Goal: Task Accomplishment & Management: Manage account settings

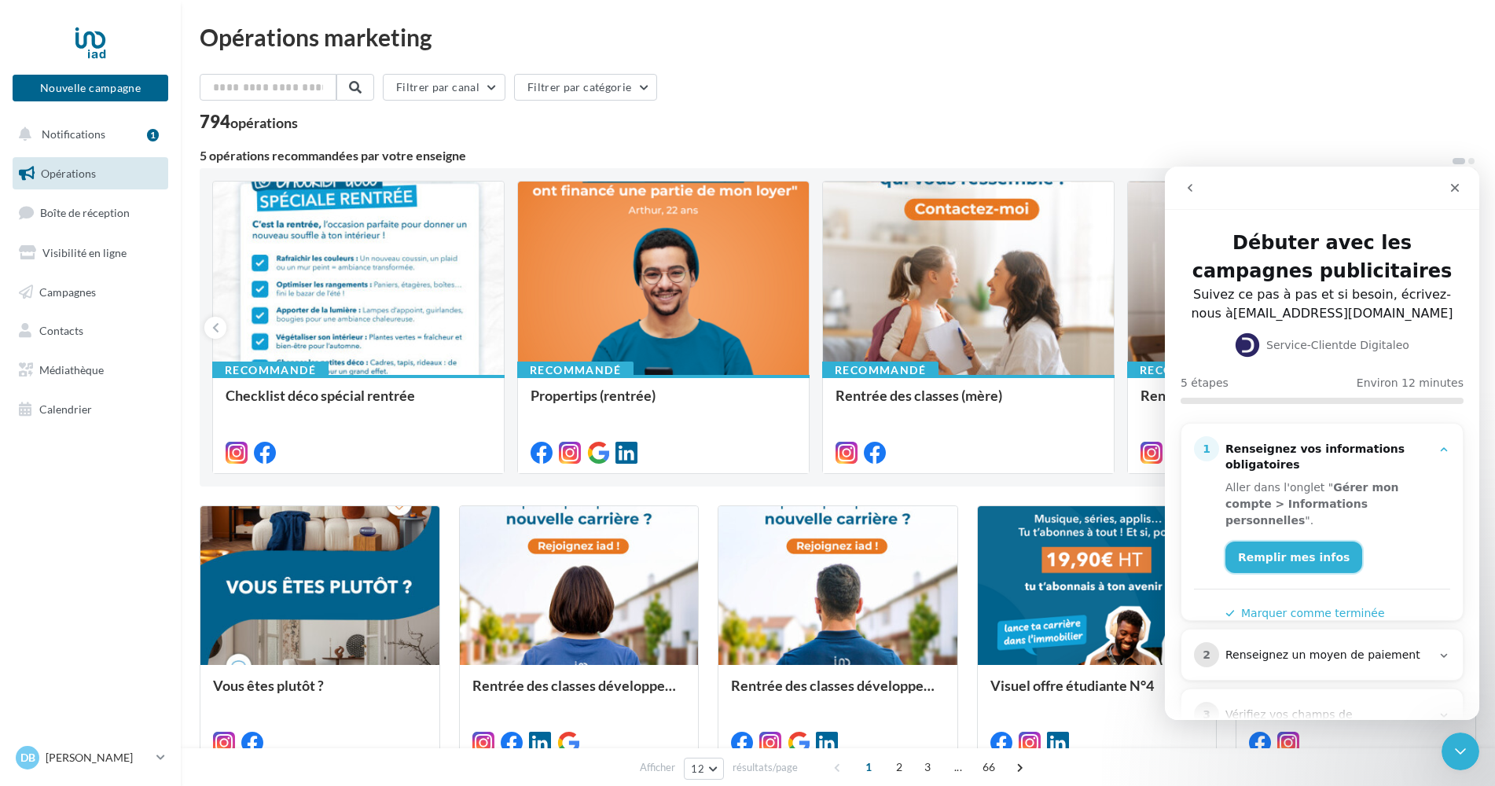
click at [1267, 541] on link "Remplir mes infos" at bounding box center [1293, 556] width 137 height 31
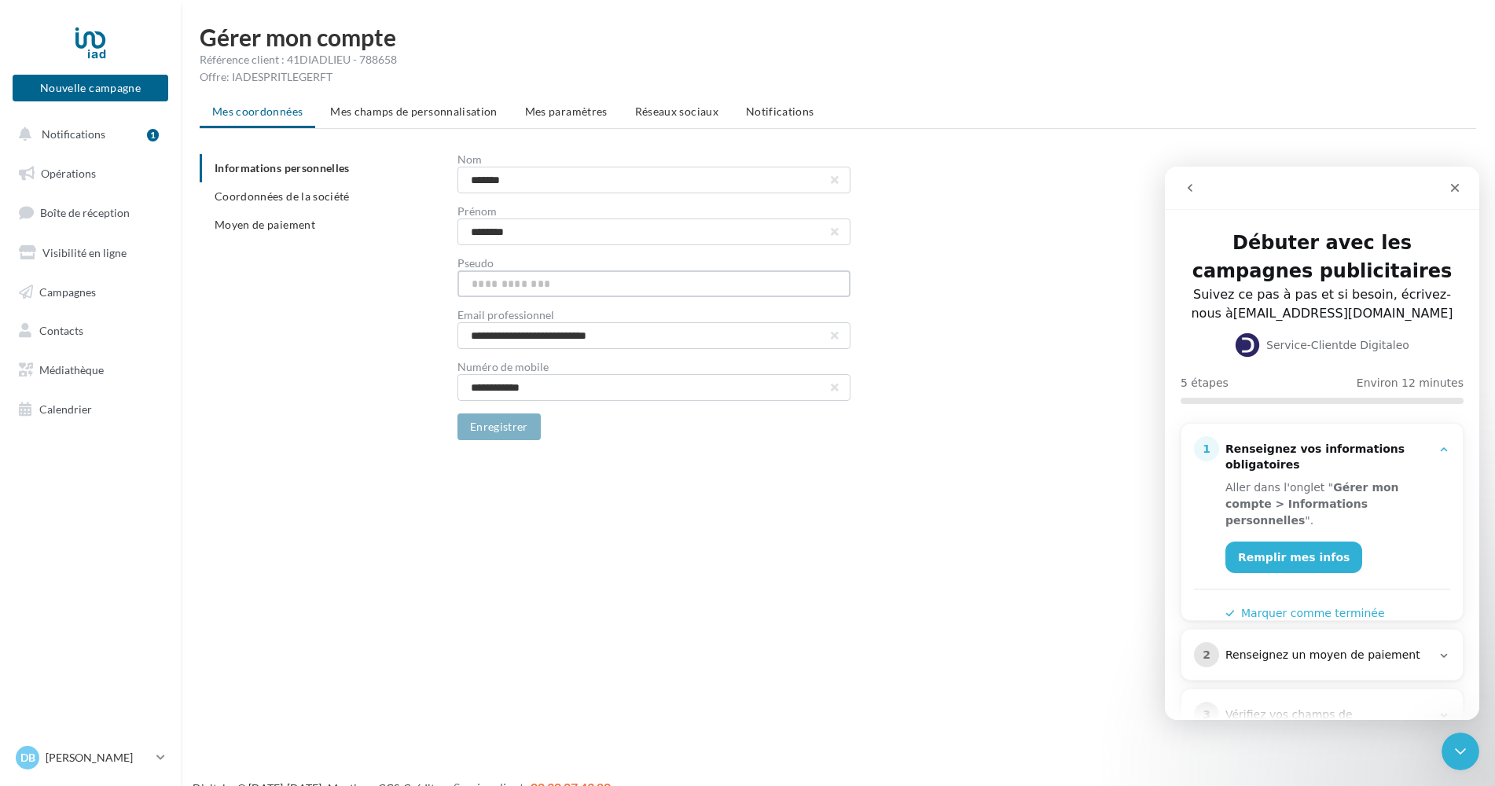
click at [482, 278] on input "text" at bounding box center [653, 283] width 393 height 27
type input "**********"
click at [478, 436] on button "Enregistrer" at bounding box center [498, 426] width 83 height 27
click at [308, 201] on span "Coordonnées de la société" at bounding box center [282, 195] width 135 height 13
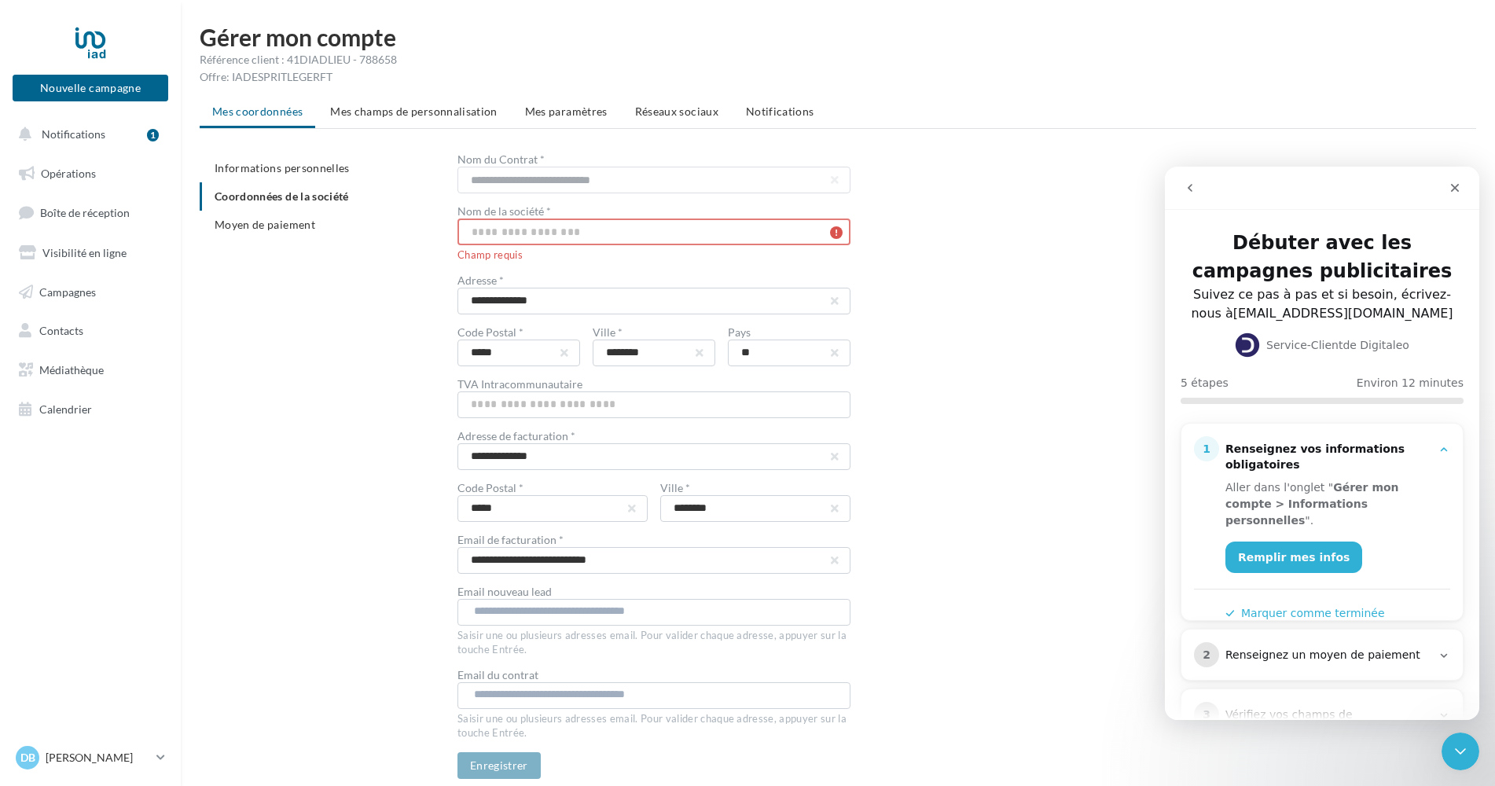
click at [479, 229] on input "text" at bounding box center [653, 231] width 393 height 27
type input "**********"
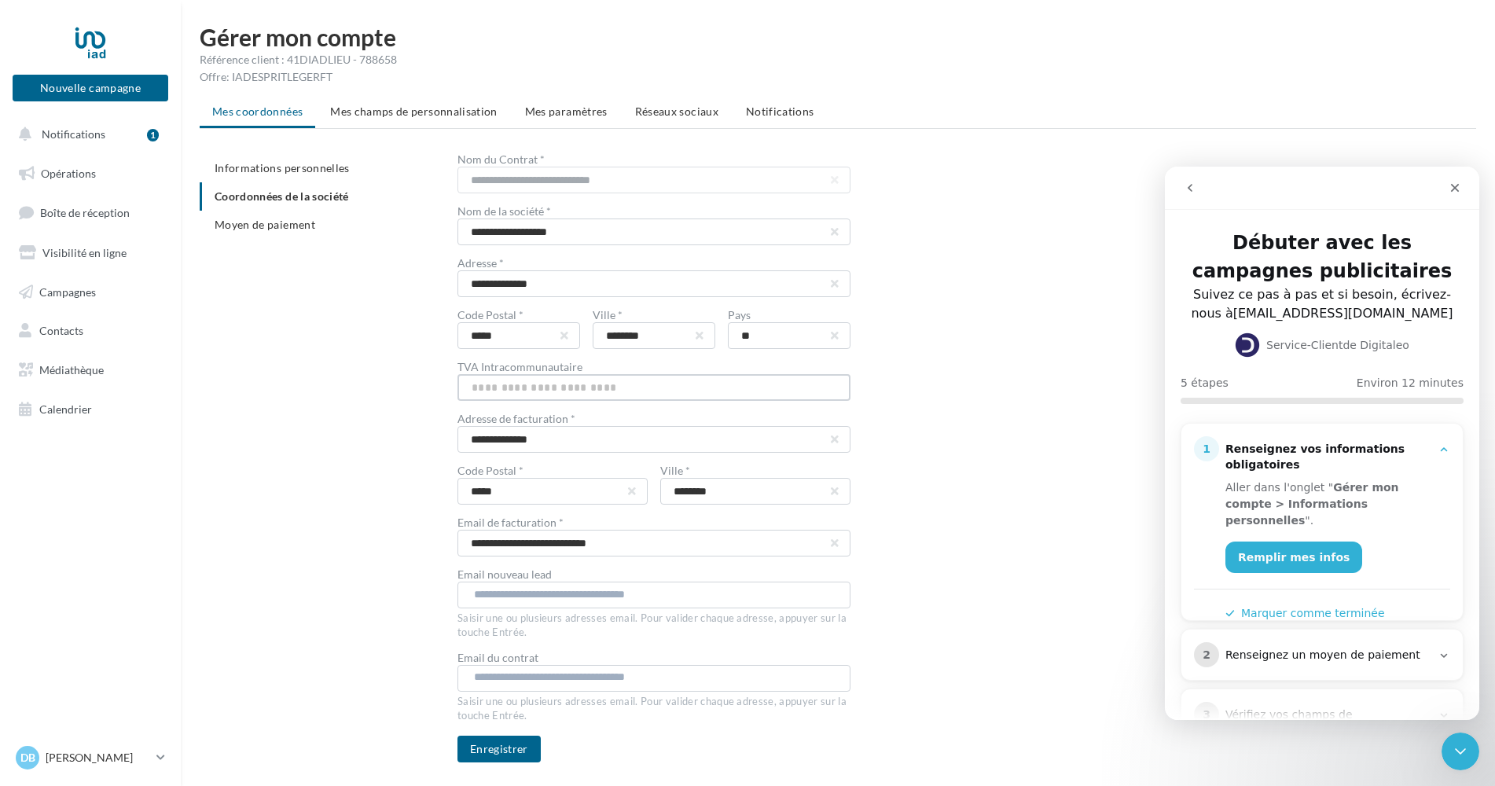
click at [564, 383] on input "text" at bounding box center [653, 387] width 393 height 27
click at [468, 386] on input "text" at bounding box center [653, 387] width 393 height 27
paste input "**********"
type input "**********"
click at [505, 754] on button "Enregistrer" at bounding box center [498, 749] width 83 height 27
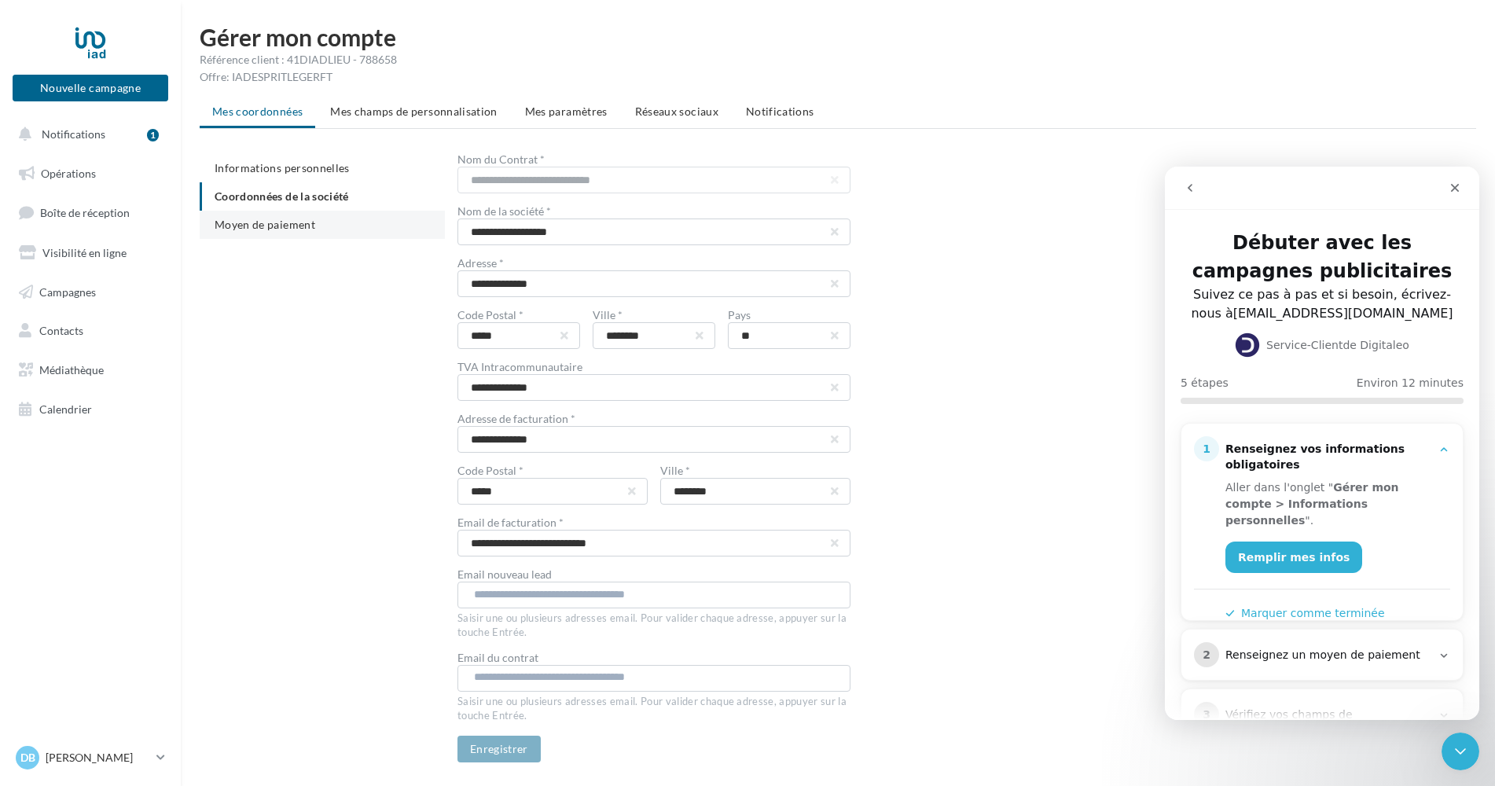
click at [274, 220] on span "Moyen de paiement" at bounding box center [265, 224] width 101 height 13
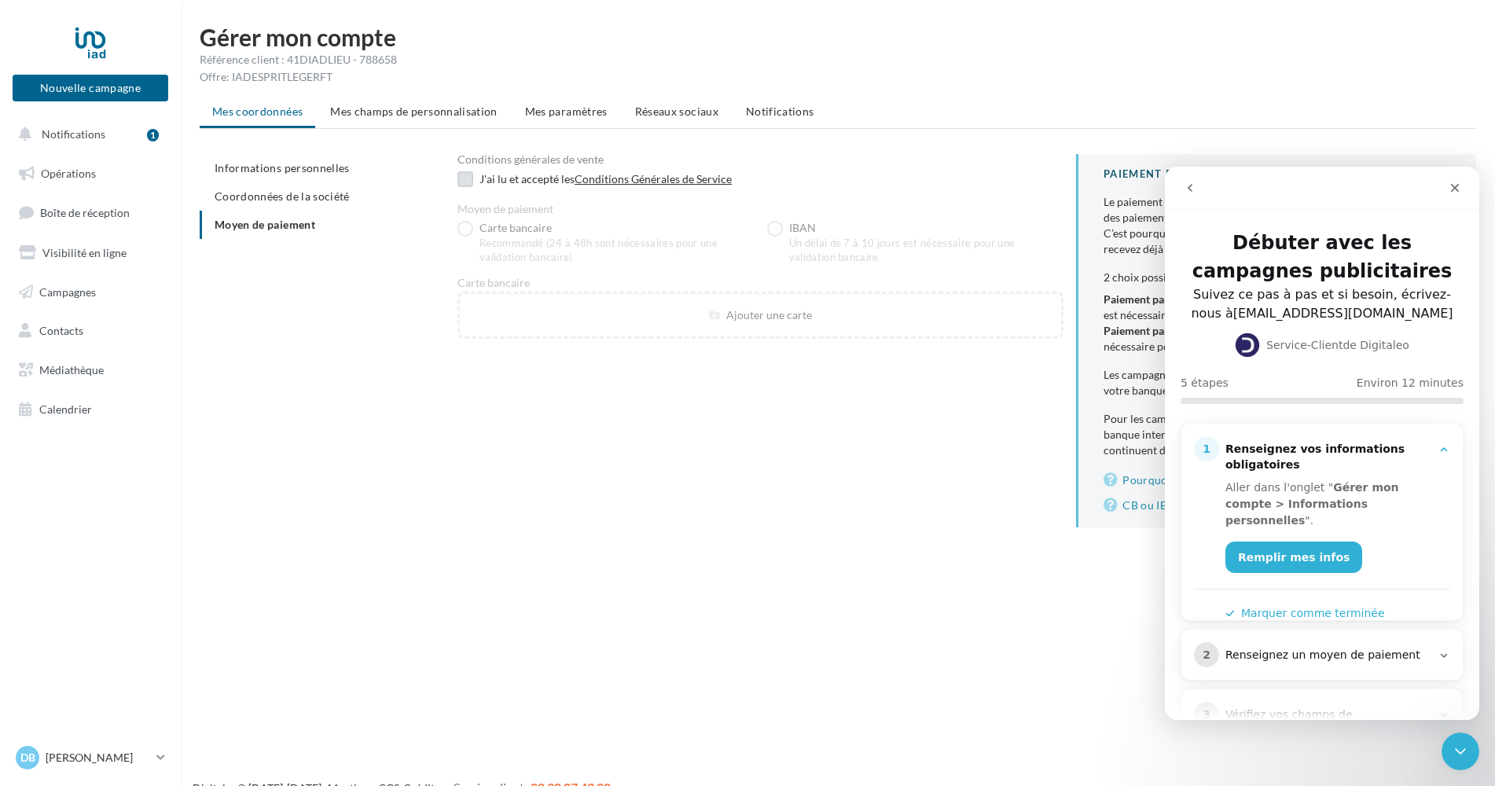
click at [470, 180] on label at bounding box center [465, 179] width 16 height 16
click at [284, 175] on li "Informations personnelles" at bounding box center [322, 168] width 245 height 28
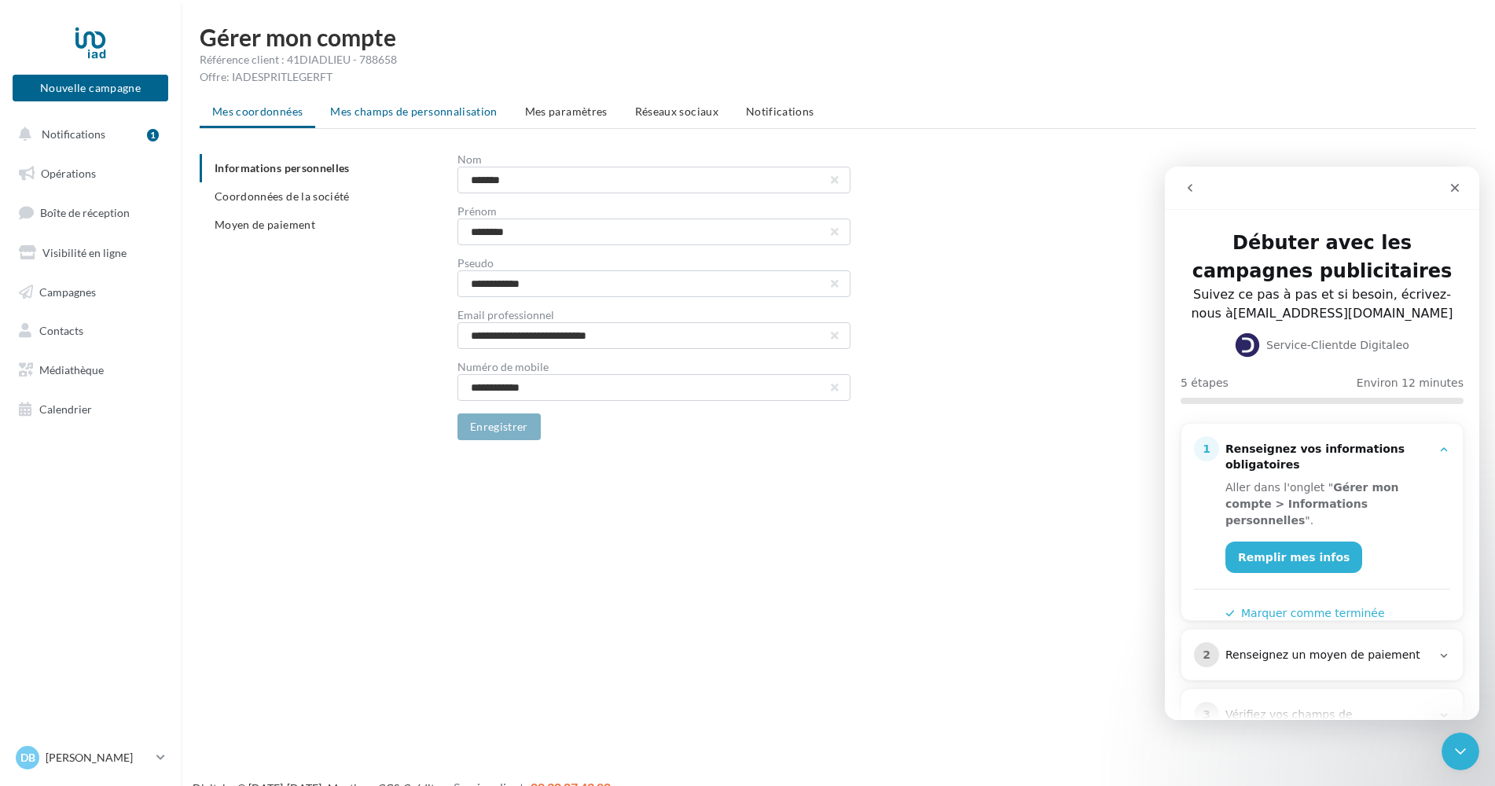
click at [364, 108] on span "Mes champs de personnalisation" at bounding box center [413, 111] width 167 height 13
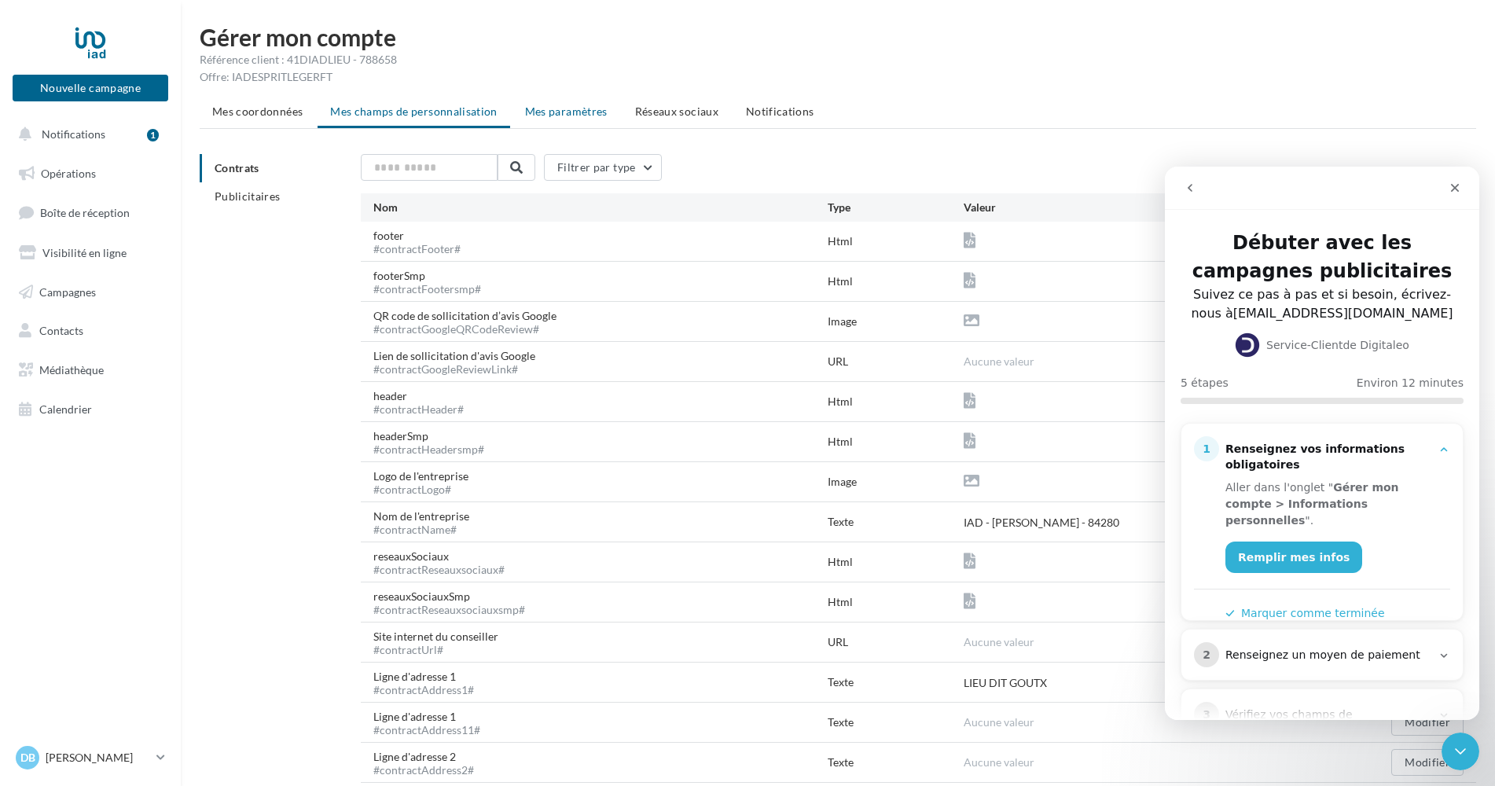
click at [534, 113] on span "Mes paramètres" at bounding box center [566, 111] width 83 height 13
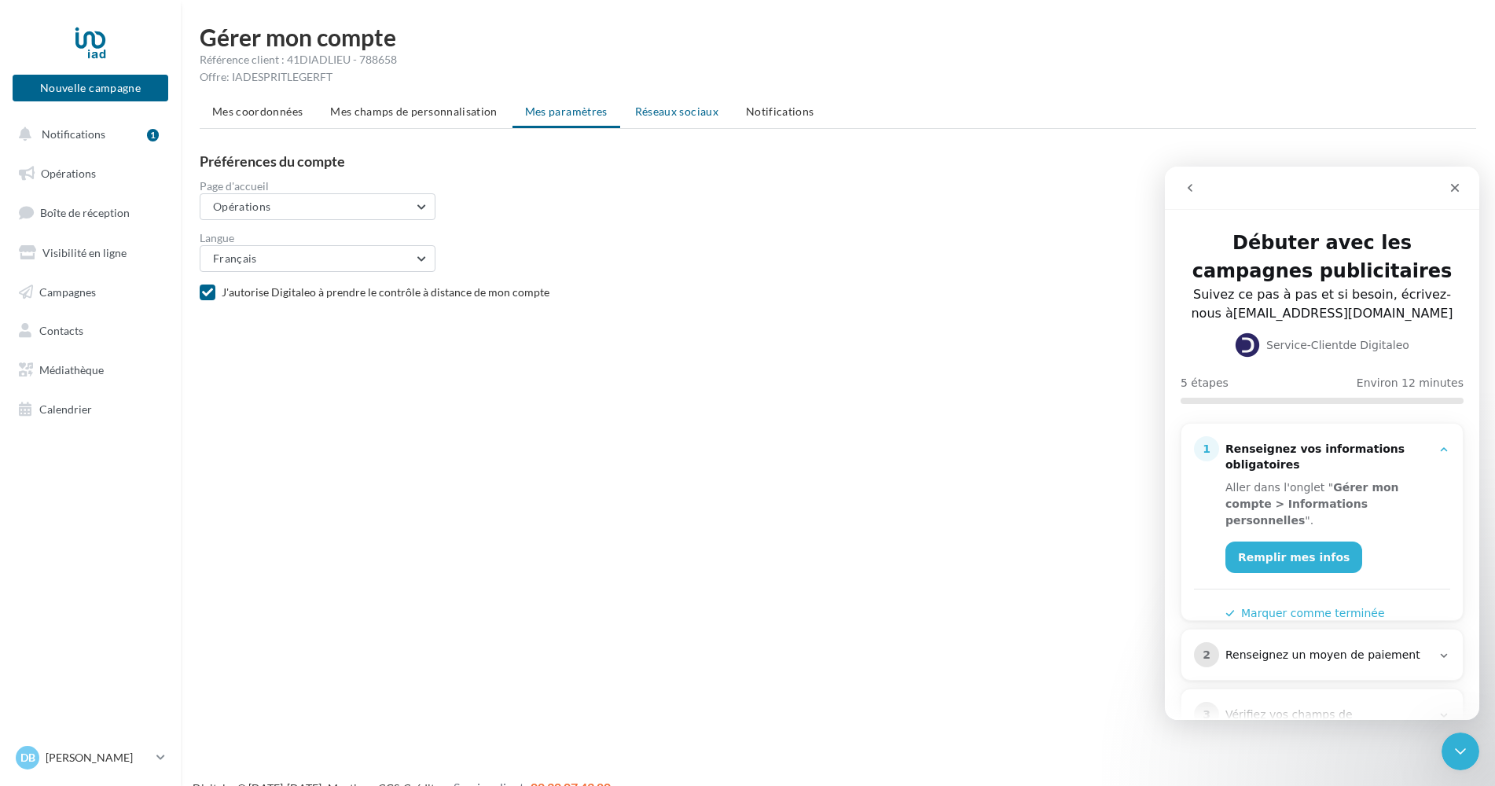
click at [668, 110] on span "Réseaux sociaux" at bounding box center [676, 111] width 83 height 13
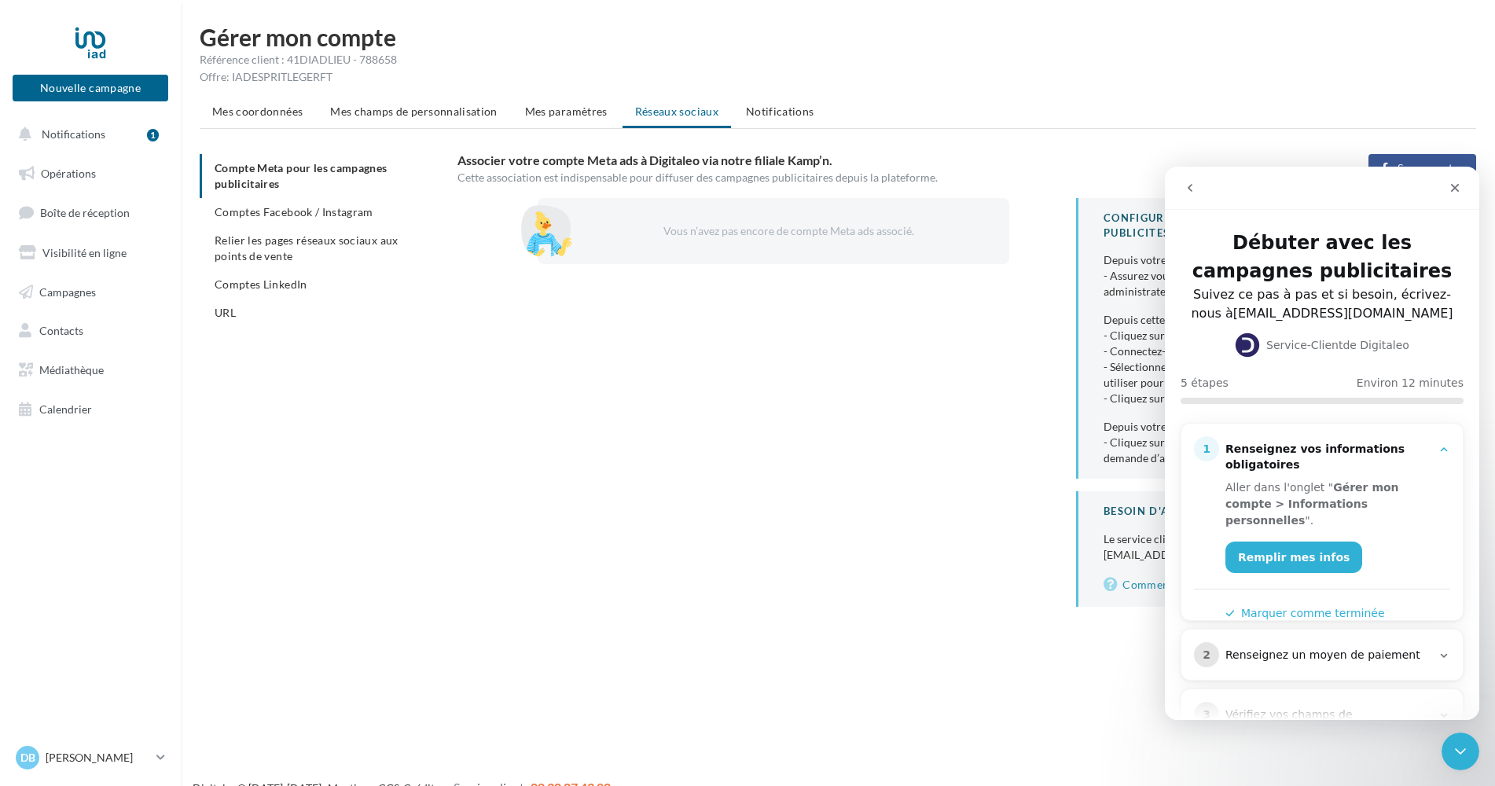
click at [253, 181] on ul "Compte Meta pour les campagnes publicitaires Comptes Facebook / Instagram Relie…" at bounding box center [322, 240] width 245 height 173
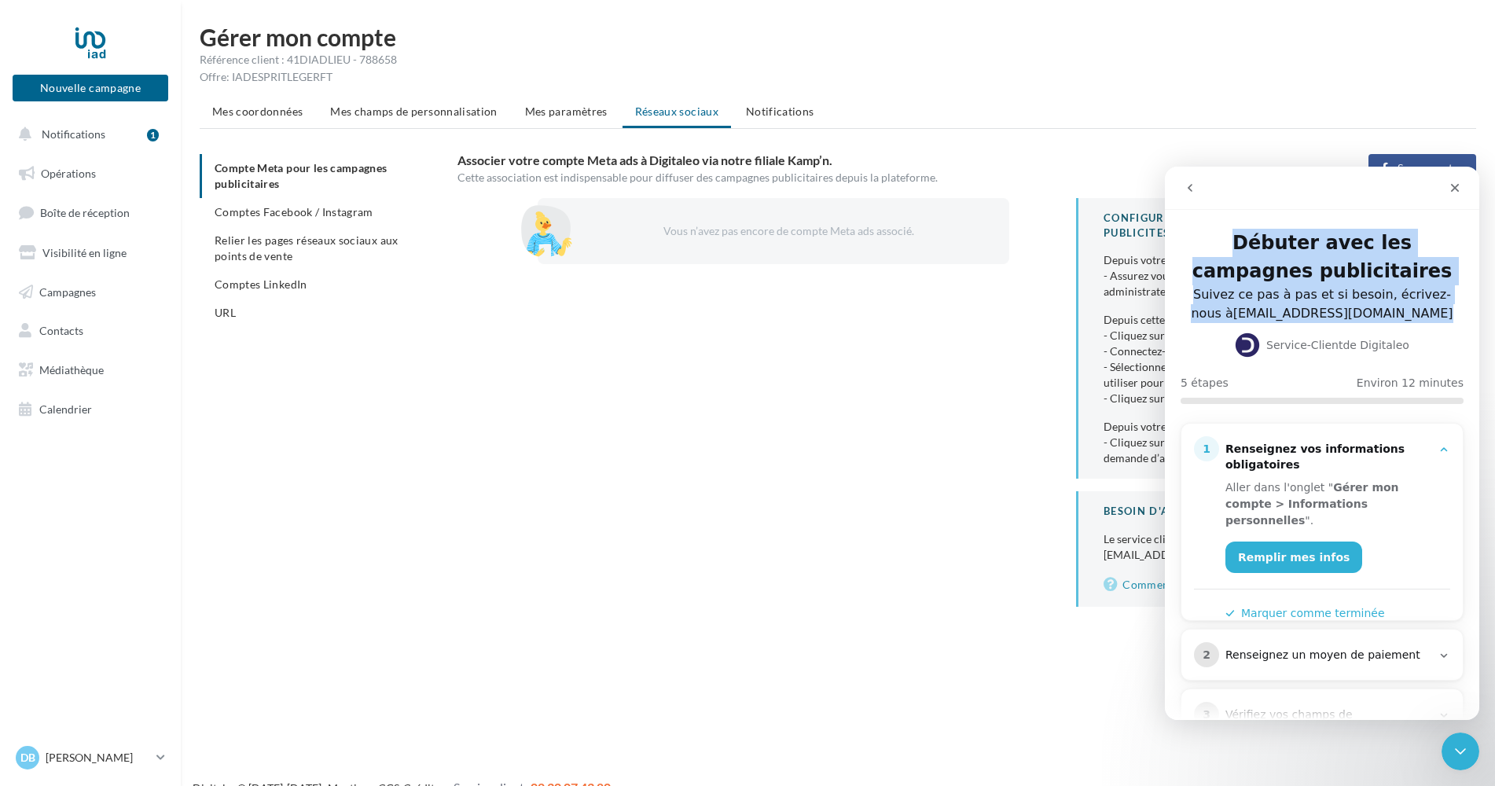
drag, startPoint x: 1382, startPoint y: 191, endPoint x: 1196, endPoint y: 278, distance: 205.0
click at [1196, 278] on div "Débuter avec les campagnes publicitaires Suivez ce pas à pas et si besoin, écri…" at bounding box center [1322, 443] width 314 height 553
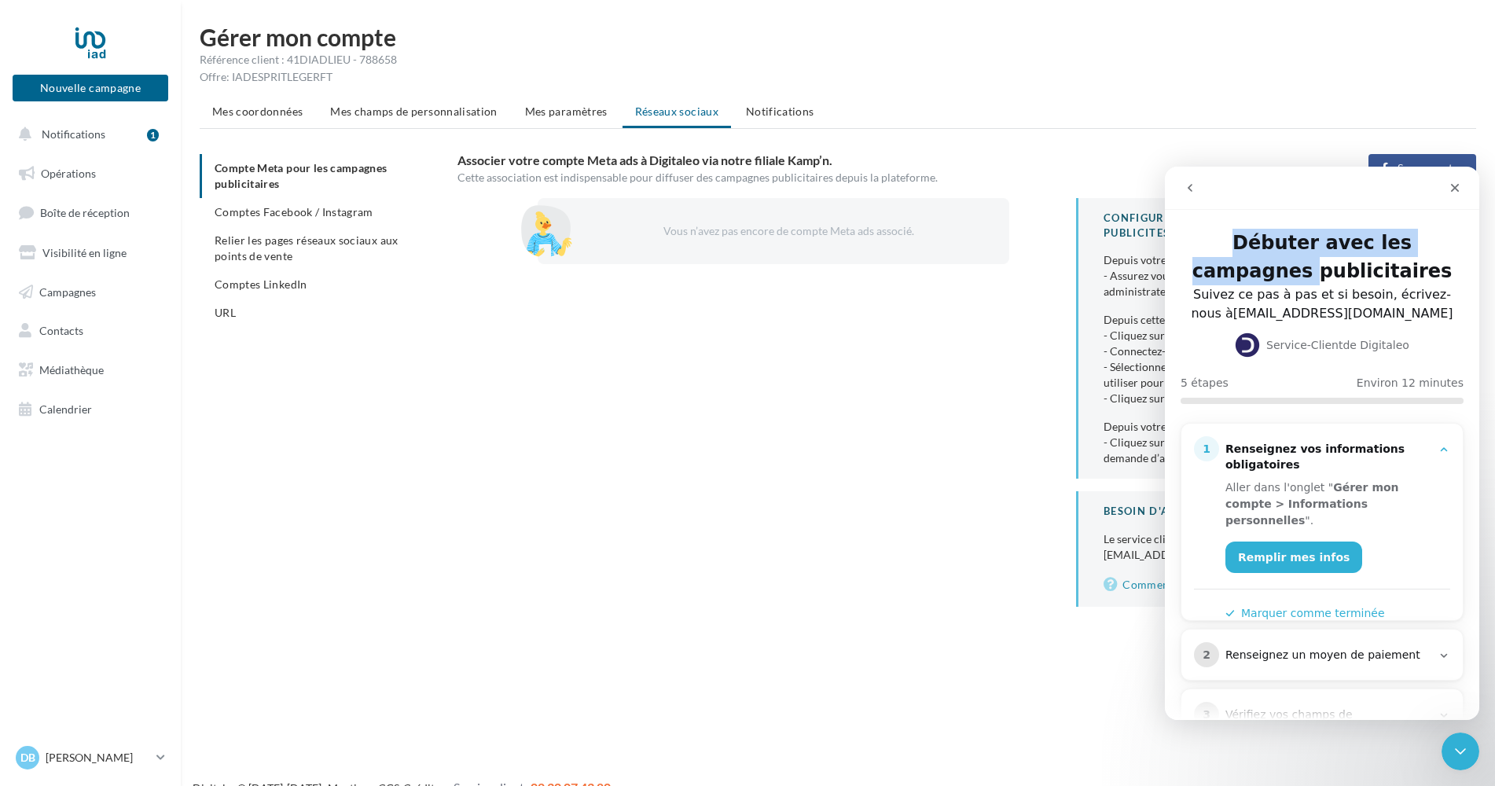
scroll to position [9, 0]
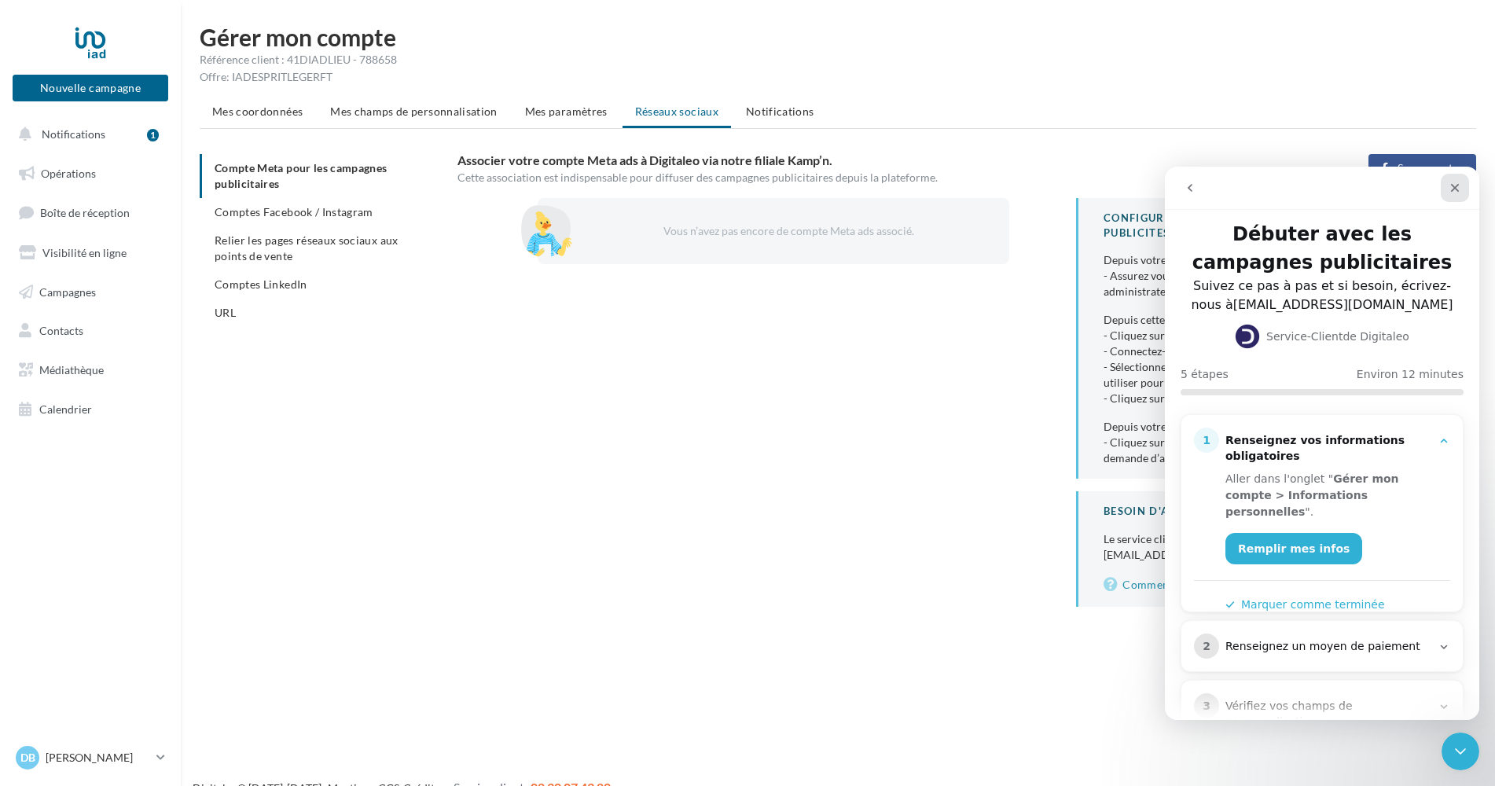
click at [1455, 192] on icon "Fermer" at bounding box center [1454, 188] width 13 height 13
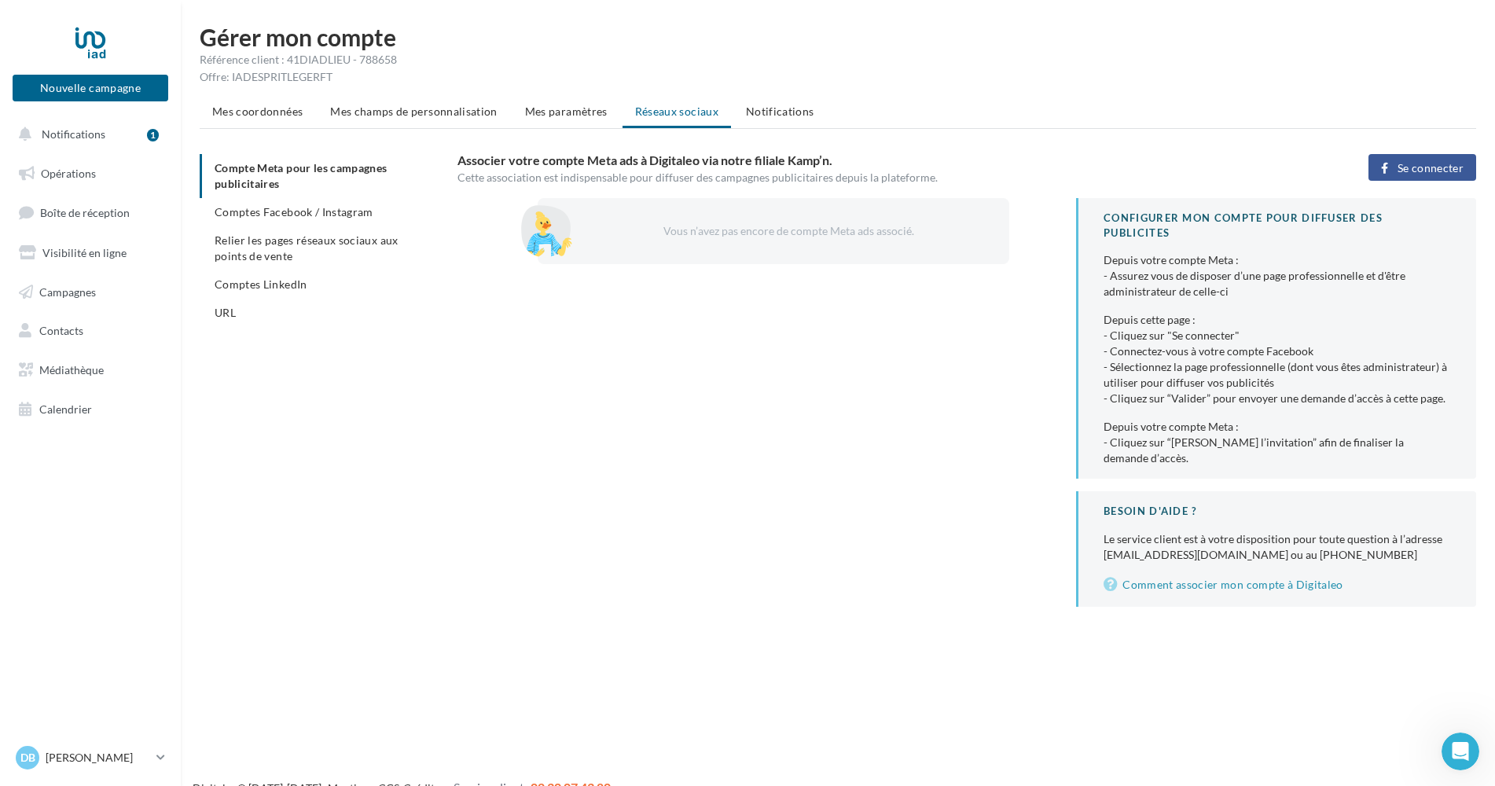
scroll to position [0, 0]
click at [1399, 170] on span "Se connecter" at bounding box center [1430, 168] width 66 height 13
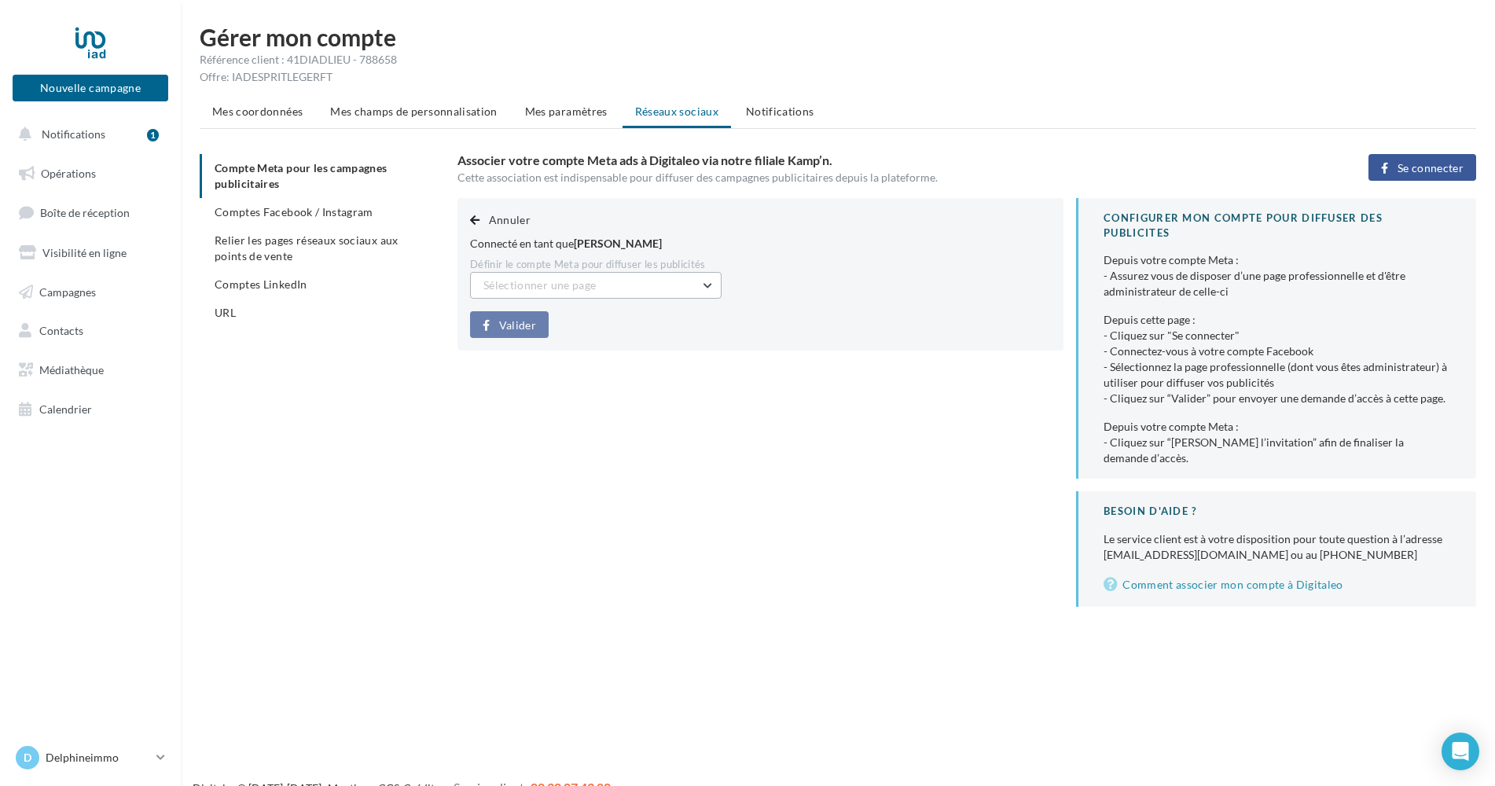
click at [705, 286] on button "Sélectionner une page" at bounding box center [595, 285] width 251 height 27
click at [651, 332] on button "Delphine Bedouet Conseillère immobilier IAD France (Admin)" at bounding box center [595, 333] width 251 height 57
click at [525, 325] on span "Valider" at bounding box center [517, 325] width 37 height 13
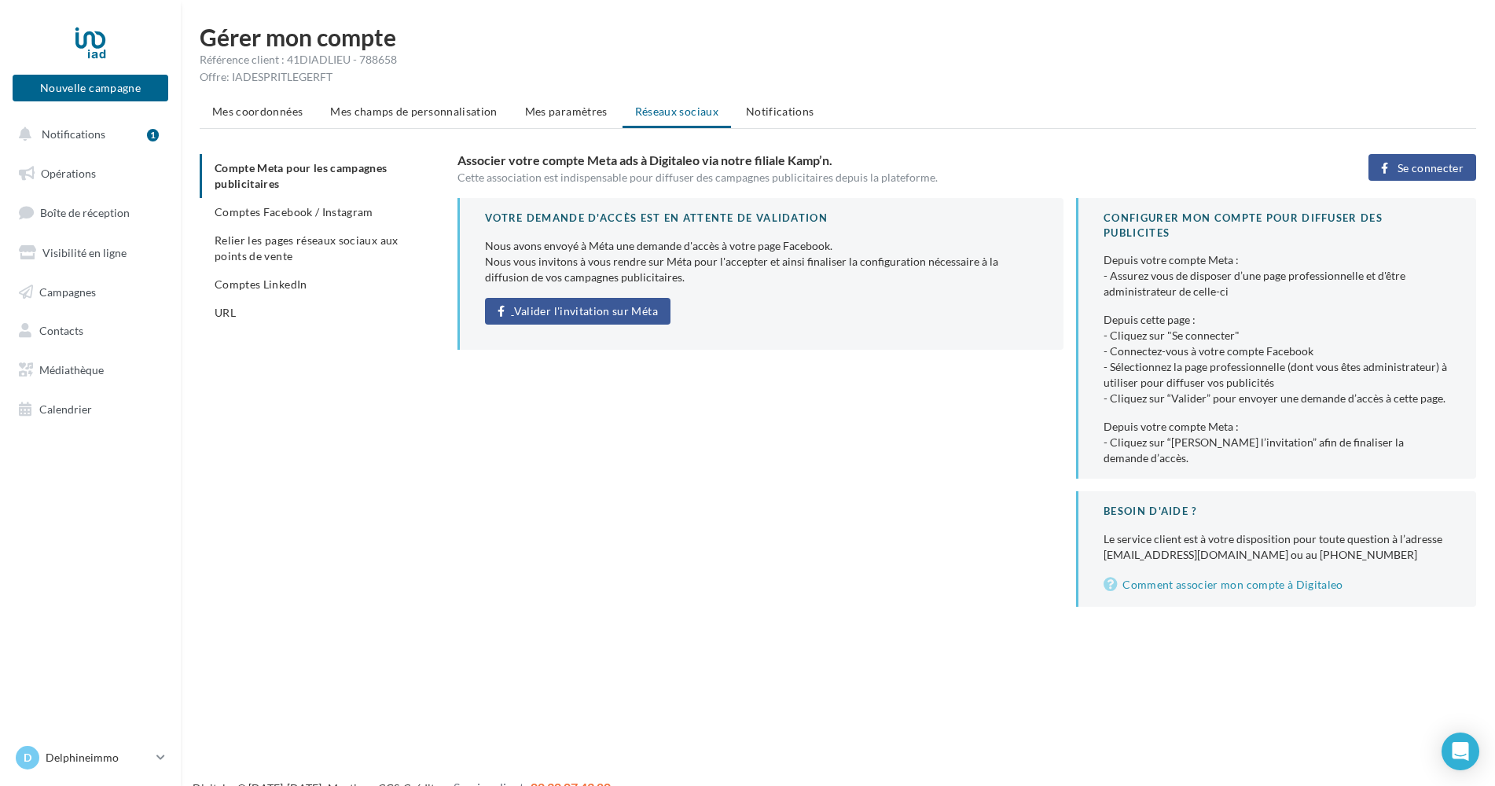
click at [584, 316] on span "Valider l'invitation sur Méta" at bounding box center [586, 311] width 144 height 13
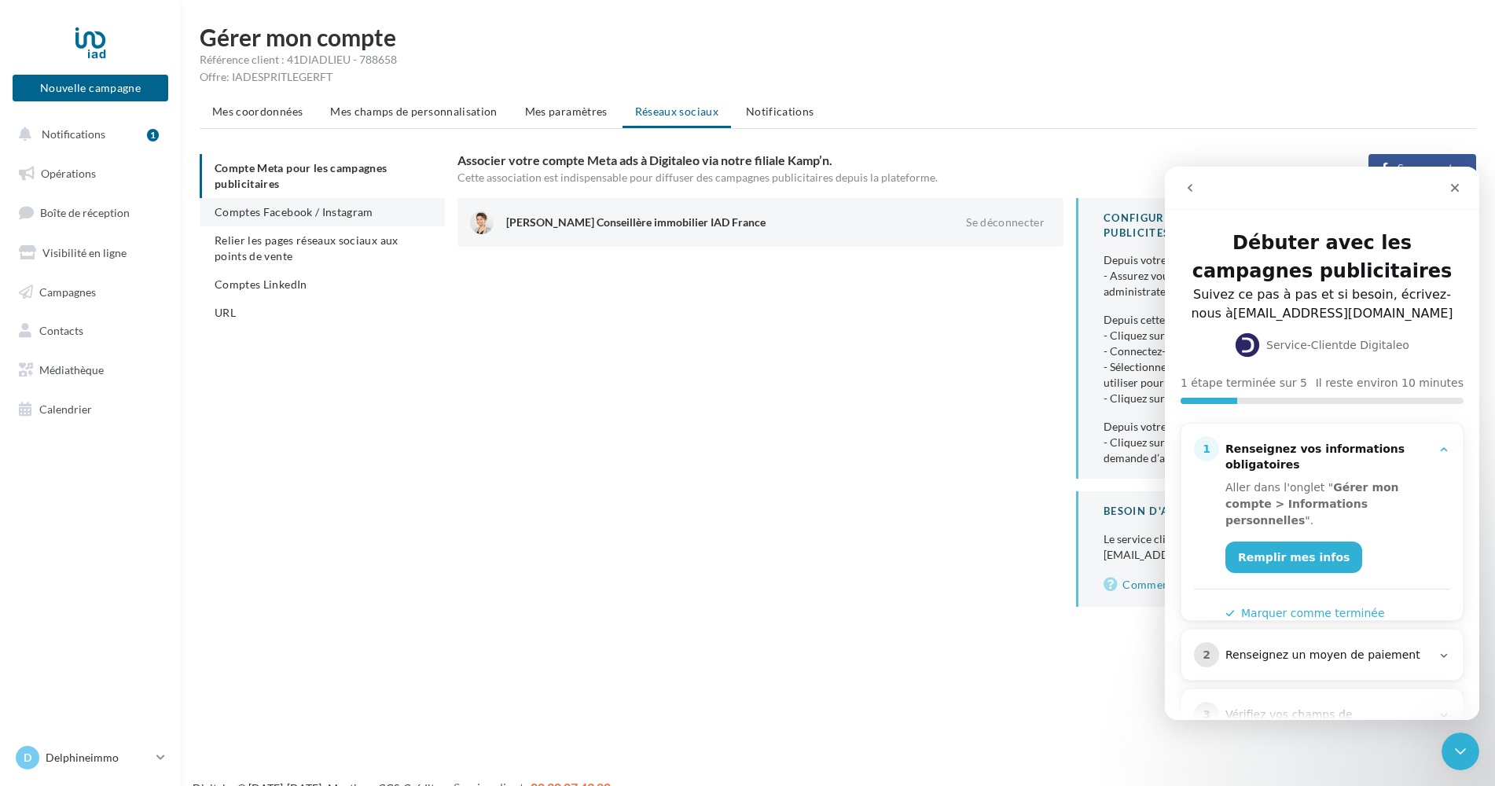
click at [315, 214] on span "Comptes Facebook / Instagram" at bounding box center [294, 211] width 159 height 13
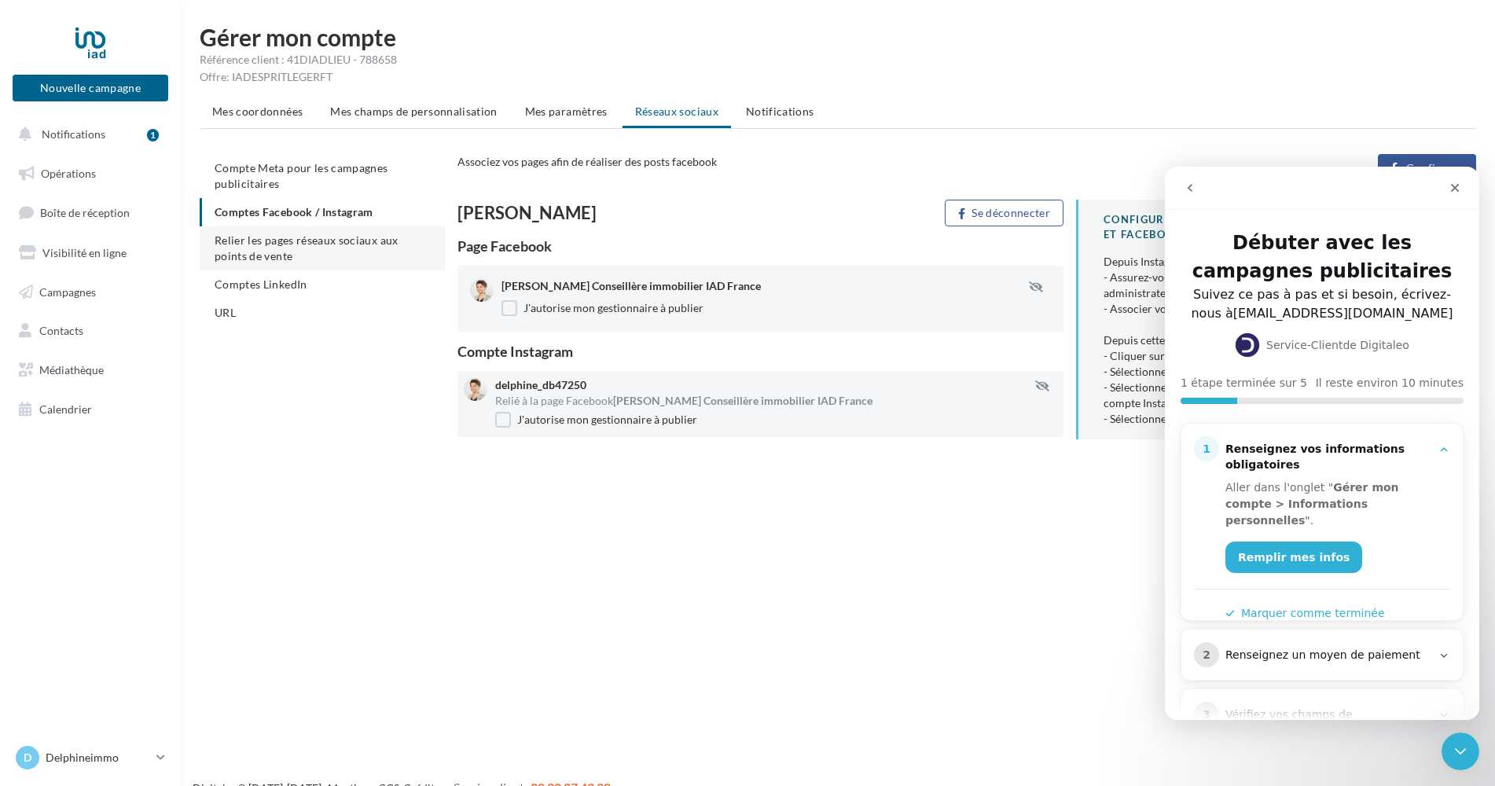
click at [305, 236] on span "Relier les pages réseaux sociaux aux points de vente" at bounding box center [307, 247] width 184 height 29
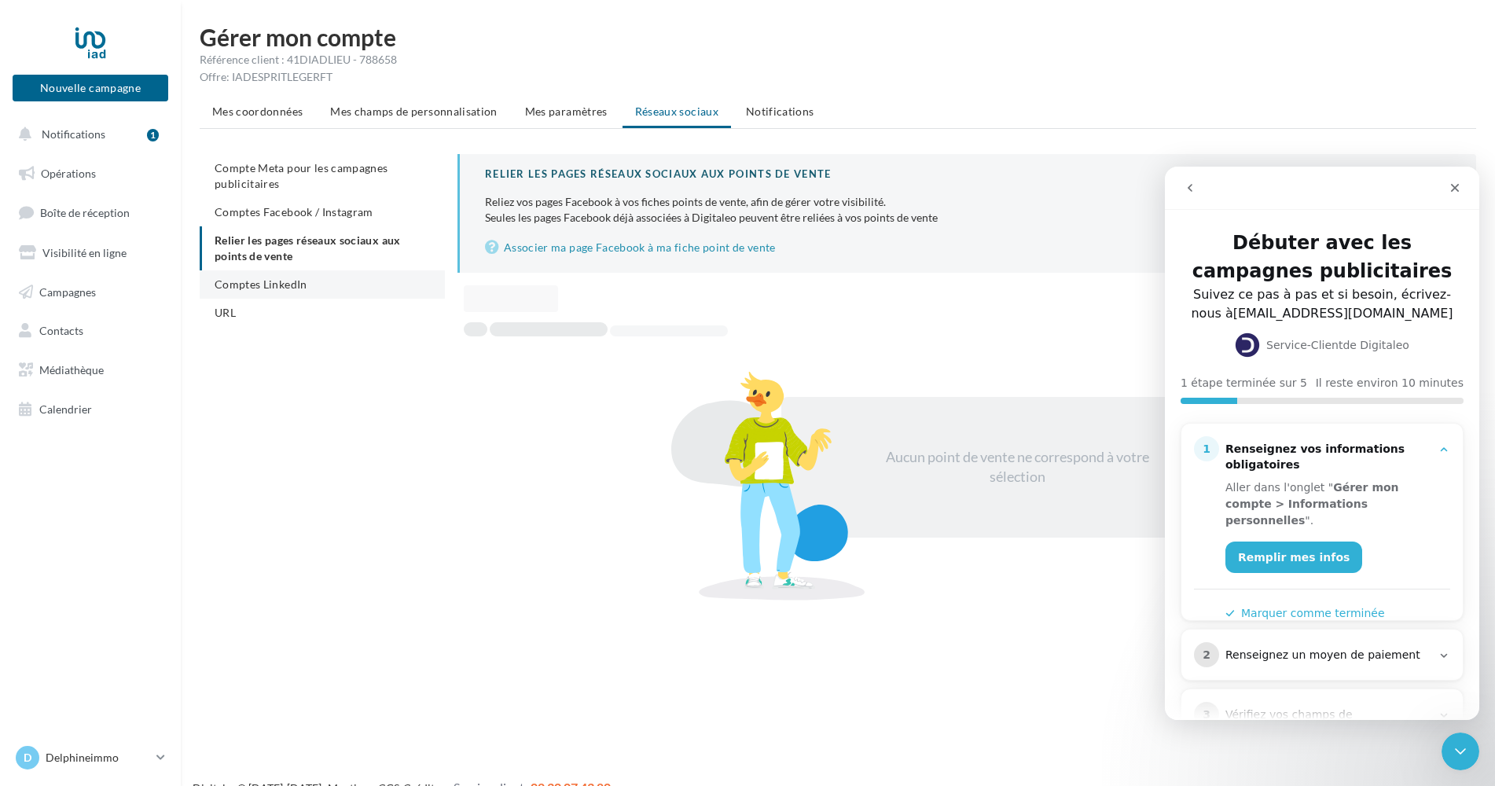
click at [244, 288] on span "Comptes LinkedIn" at bounding box center [261, 283] width 93 height 13
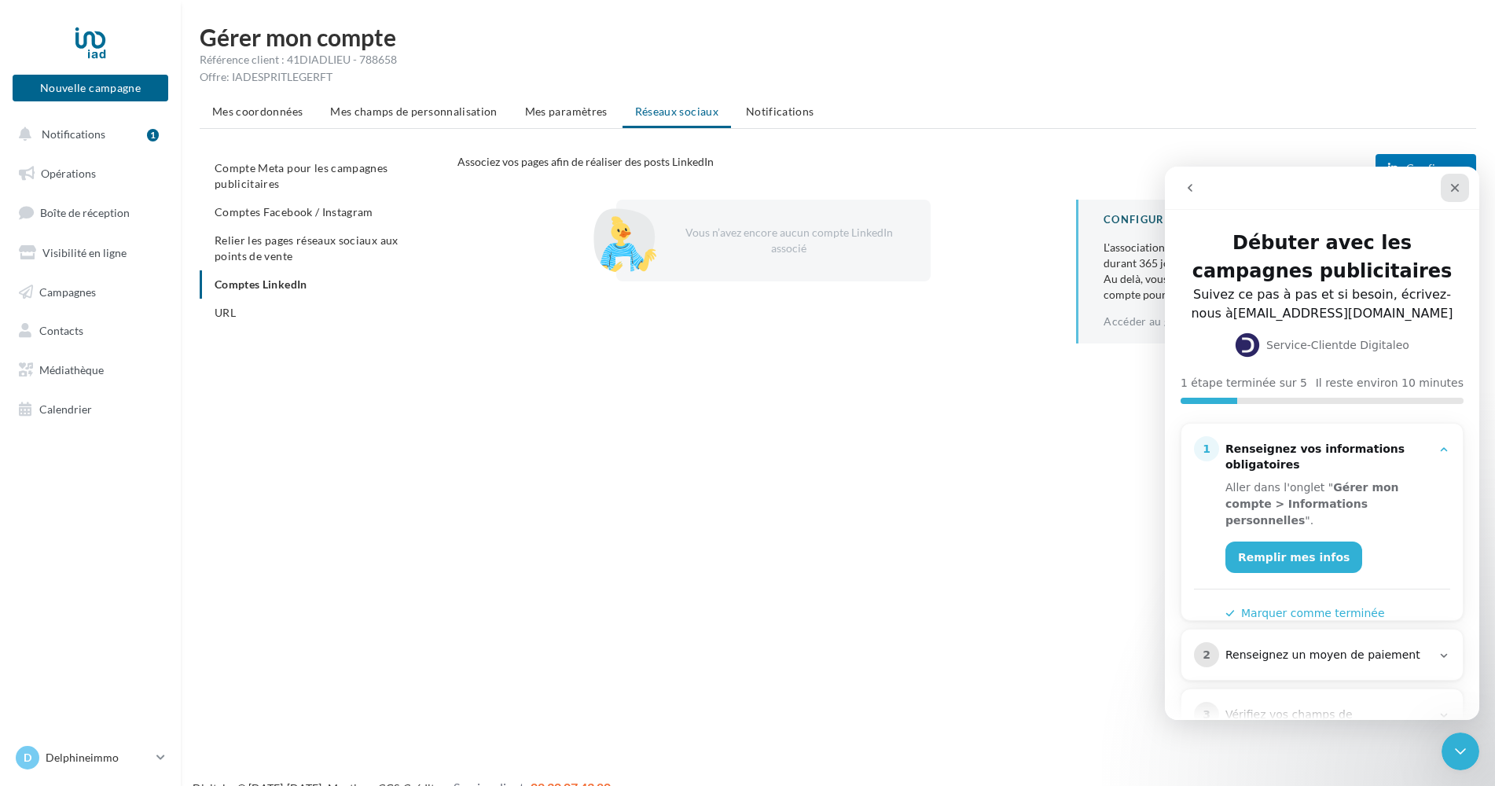
click at [1454, 192] on icon "Fermer" at bounding box center [1454, 188] width 13 height 13
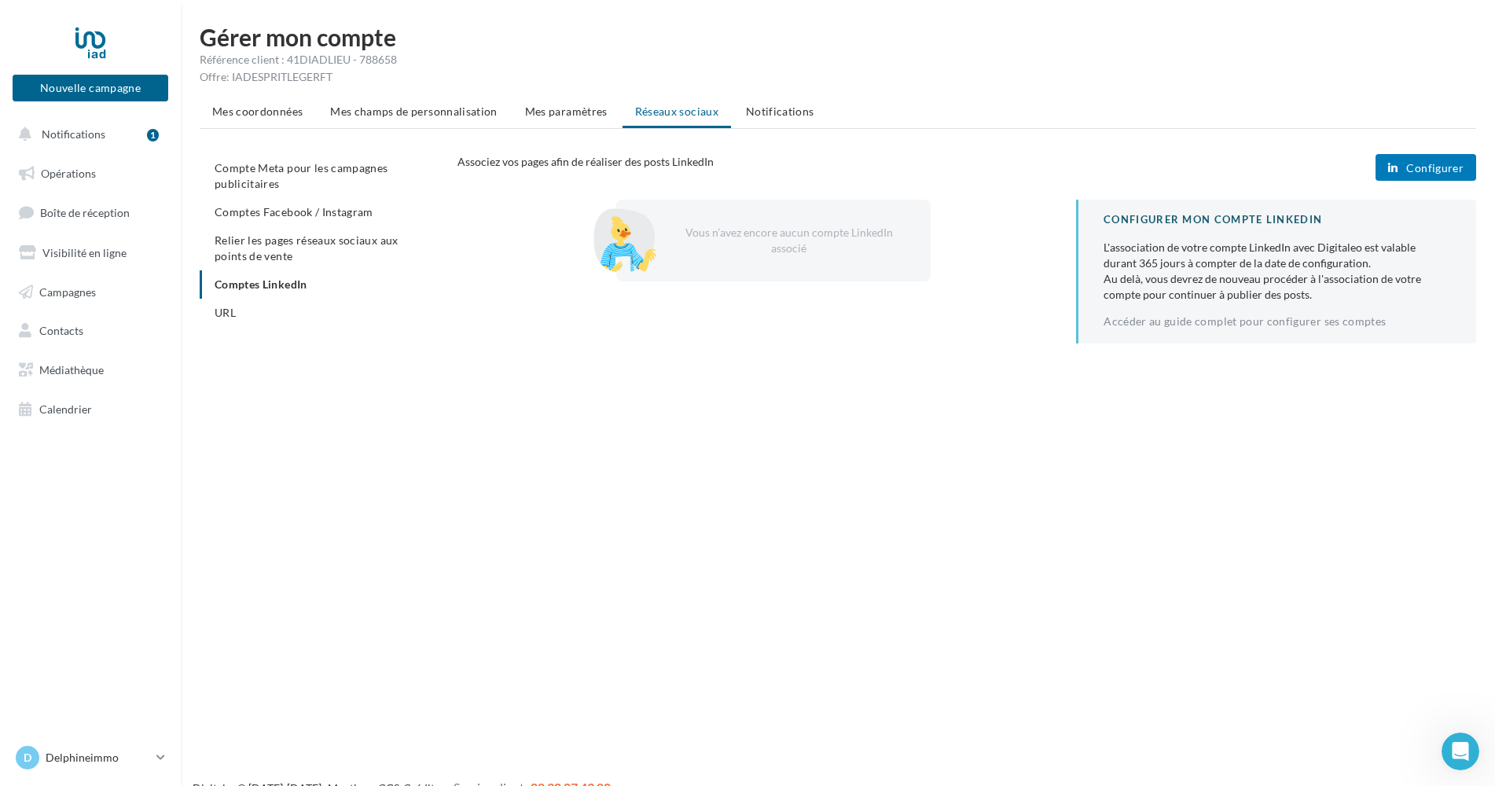
click at [1445, 170] on span "Configurer" at bounding box center [1434, 168] width 57 height 13
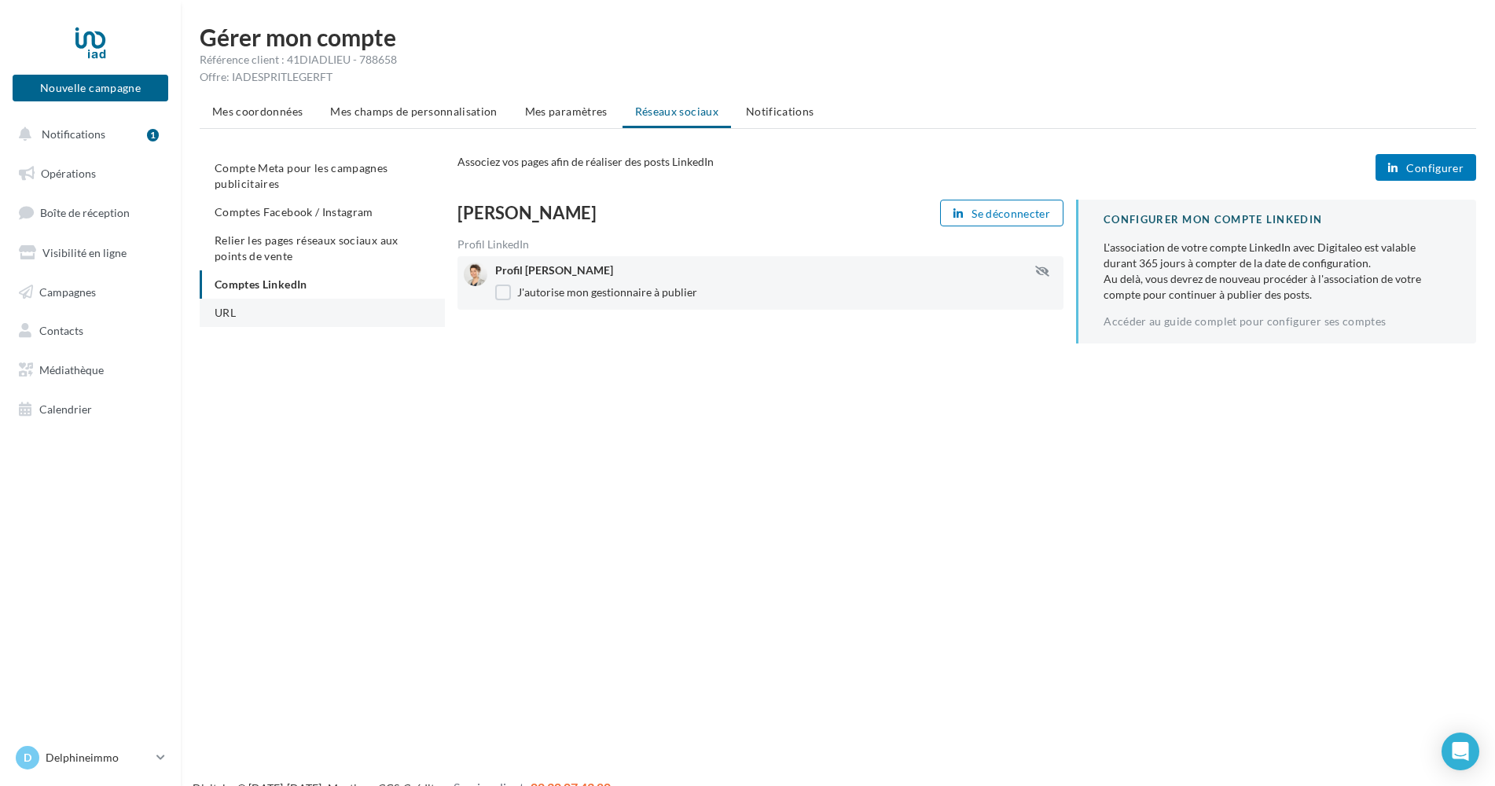
click at [271, 314] on li "URL" at bounding box center [322, 313] width 245 height 28
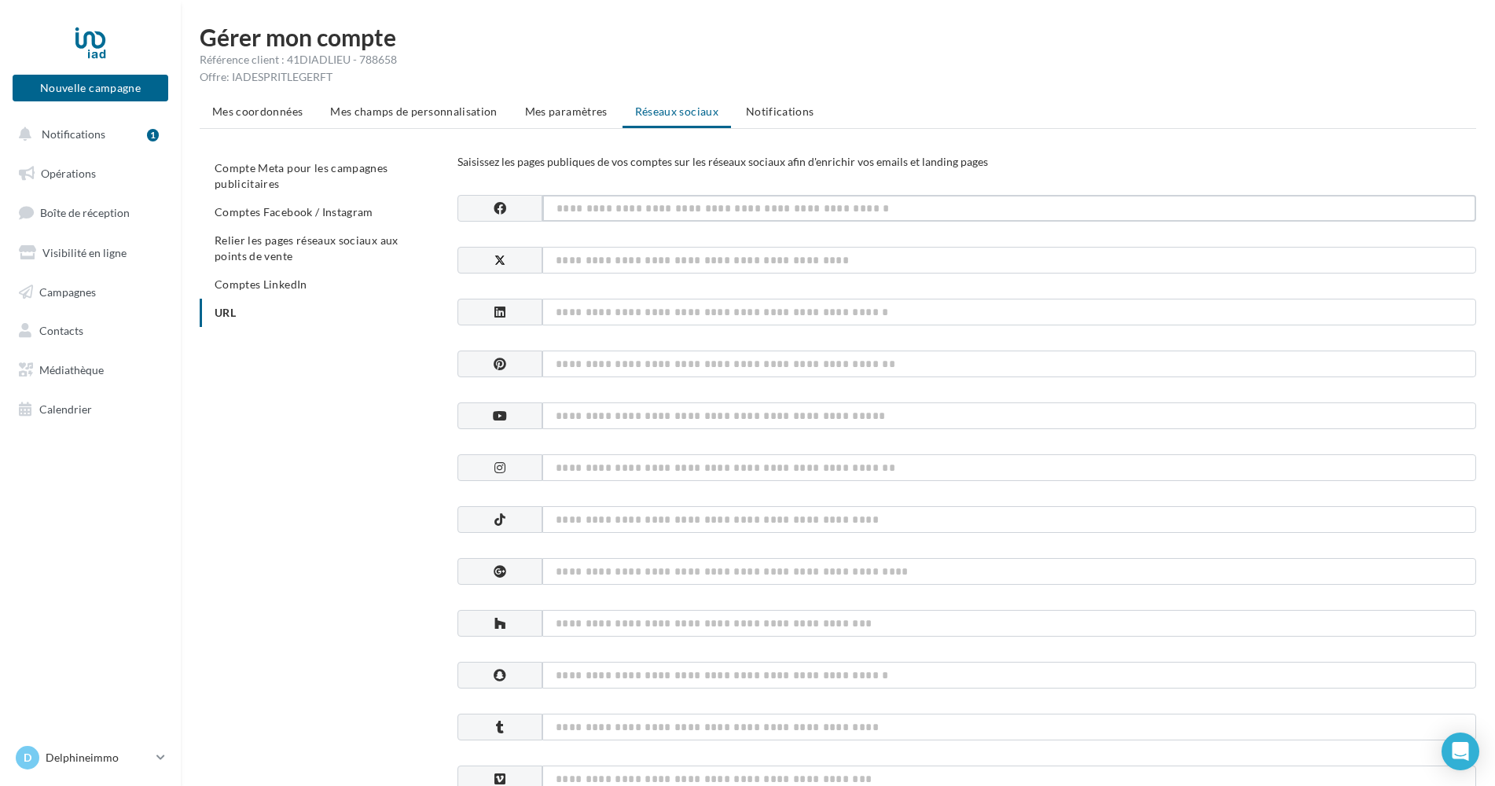
click at [927, 212] on input at bounding box center [1009, 208] width 934 height 27
paste input "**********"
type input "**********"
click at [903, 309] on input at bounding box center [1009, 312] width 934 height 27
click at [886, 306] on input at bounding box center [1009, 312] width 934 height 27
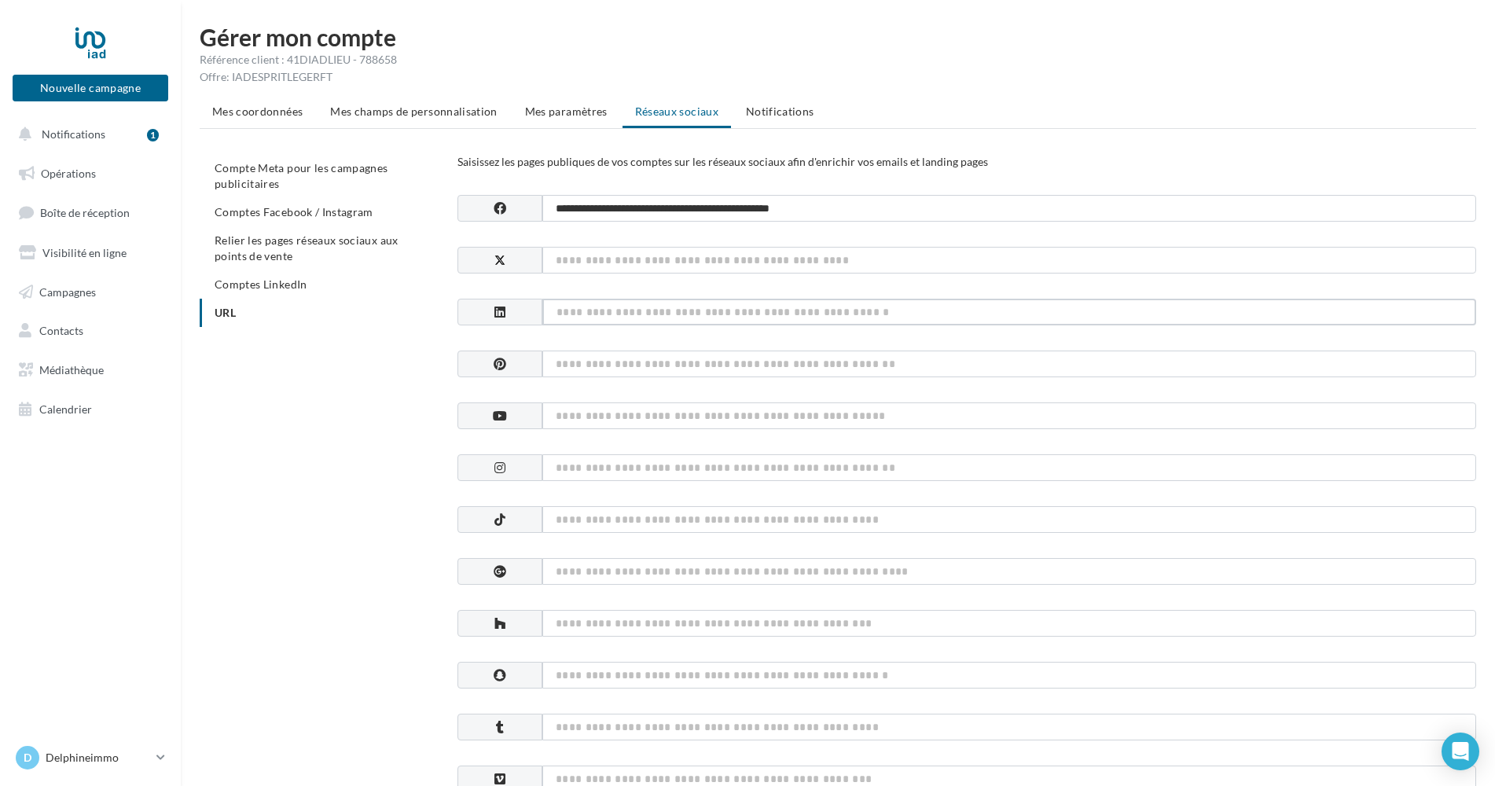
paste input "**********"
type input "**********"
click at [836, 462] on input at bounding box center [1009, 467] width 934 height 27
drag, startPoint x: 883, startPoint y: 210, endPoint x: 538, endPoint y: 237, distance: 345.3
click at [538, 237] on div "**********" at bounding box center [966, 753] width 1018 height 1116
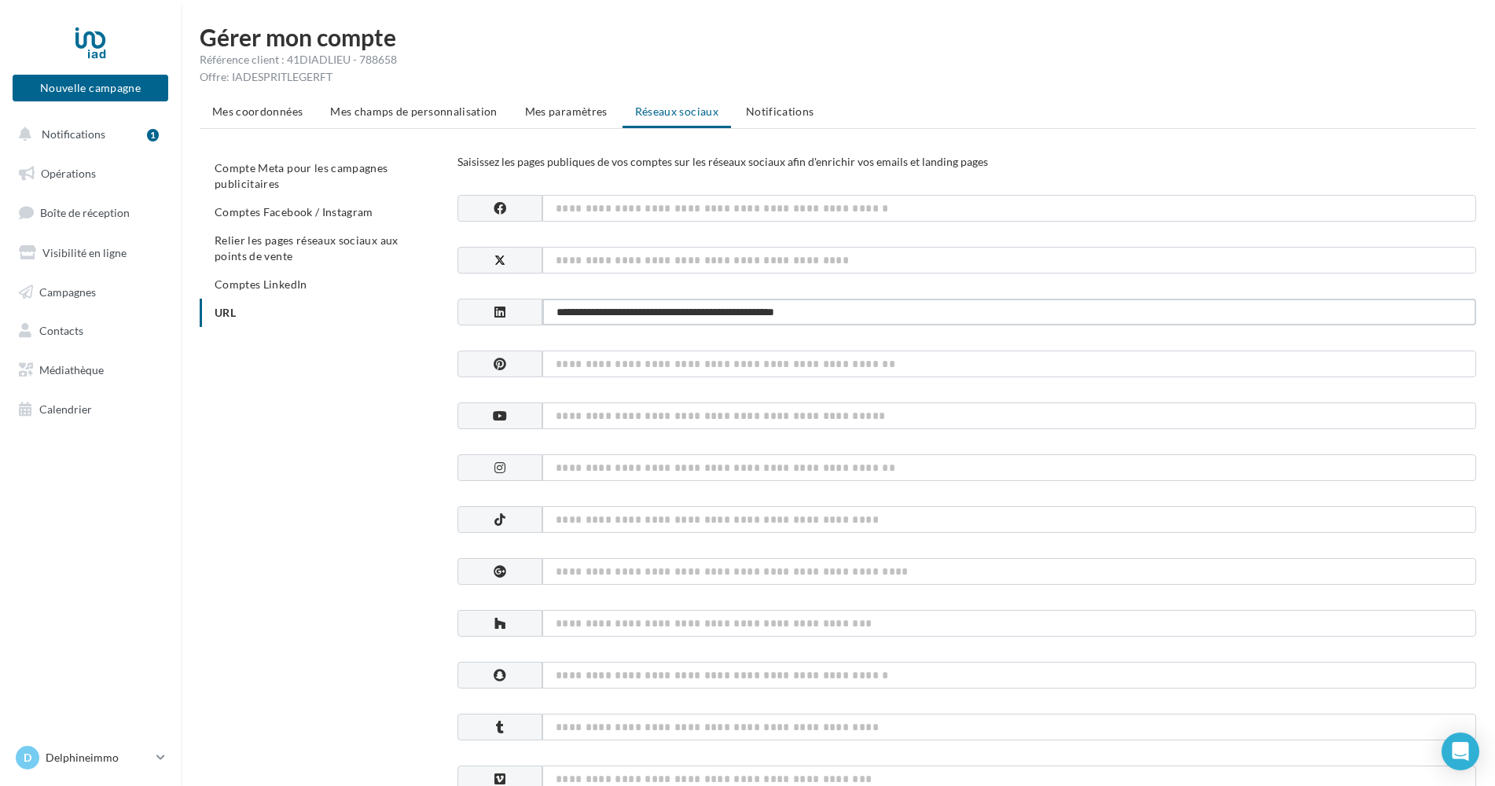
drag, startPoint x: 881, startPoint y: 306, endPoint x: 537, endPoint y: 311, distance: 344.3
click at [537, 311] on div "**********" at bounding box center [966, 312] width 1018 height 27
click at [786, 112] on span "Notifications" at bounding box center [780, 111] width 68 height 13
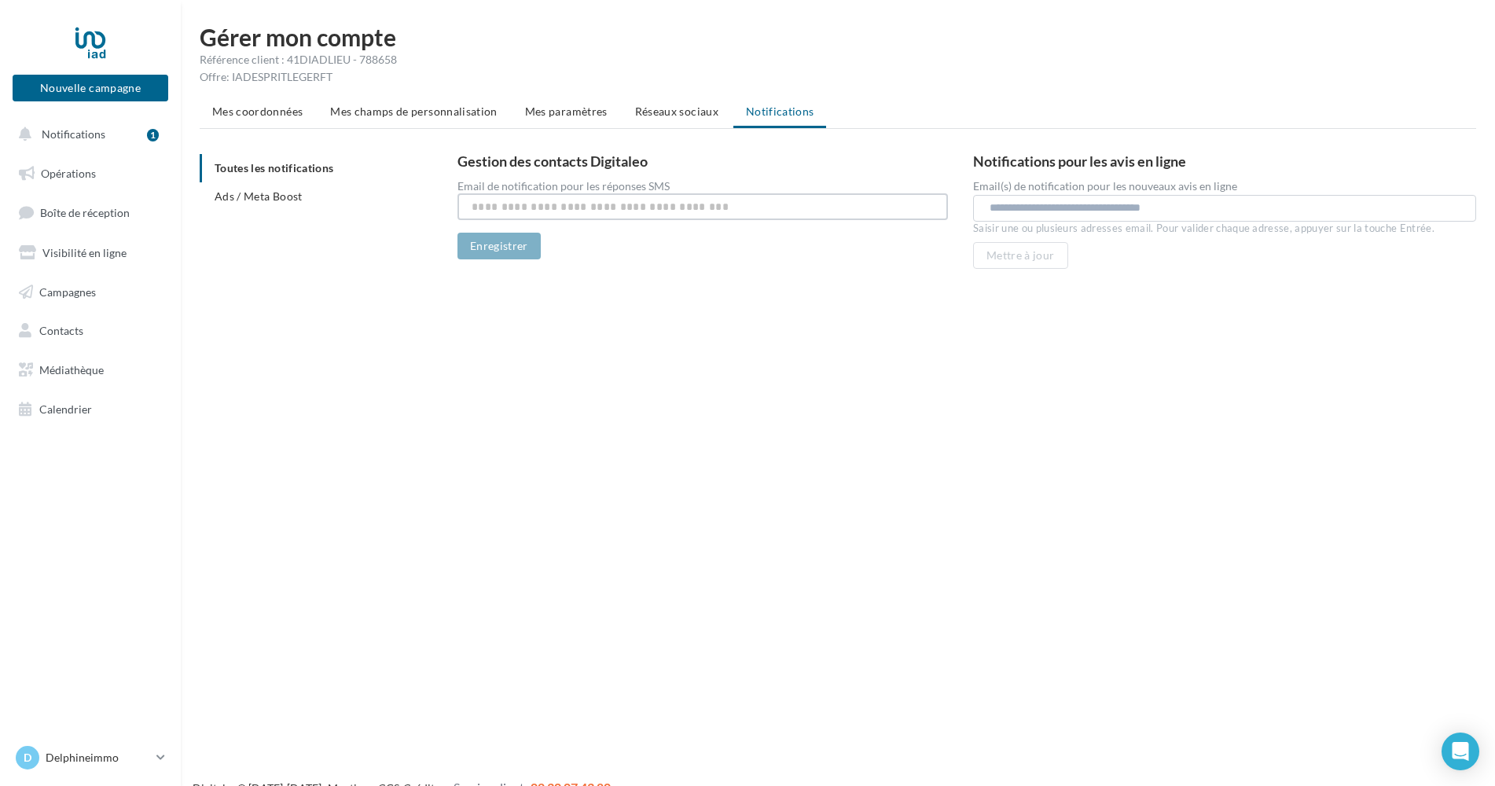
click at [672, 205] on input "text" at bounding box center [702, 206] width 490 height 27
drag, startPoint x: 672, startPoint y: 205, endPoint x: 463, endPoint y: 215, distance: 209.3
click at [463, 215] on input "**********" at bounding box center [702, 206] width 490 height 27
type input "**********"
click at [1005, 200] on input "text" at bounding box center [1227, 208] width 476 height 16
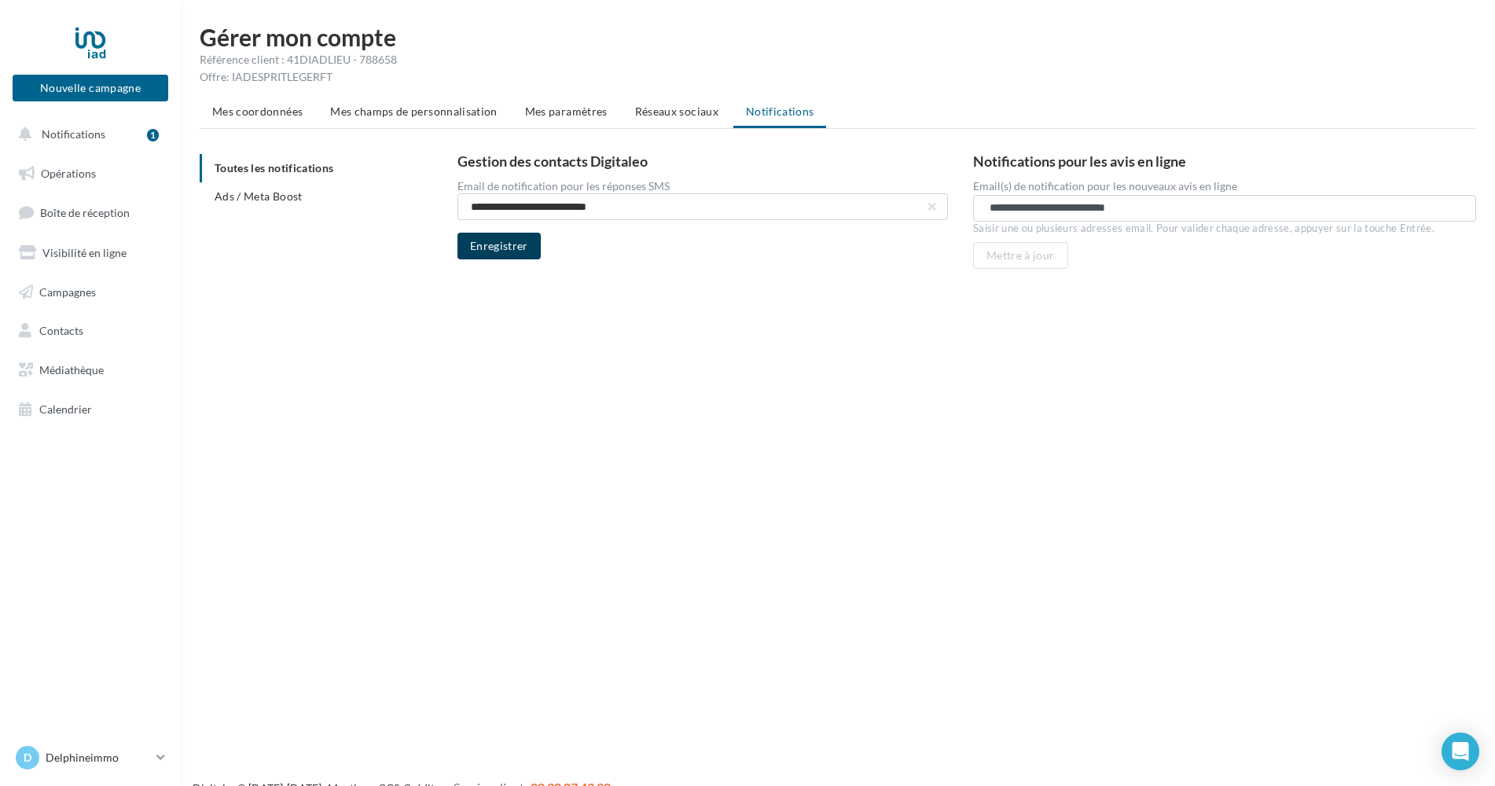
click at [483, 253] on button "Enregistrer" at bounding box center [498, 246] width 83 height 27
click at [240, 198] on span "Ads / Meta Boost" at bounding box center [259, 195] width 88 height 13
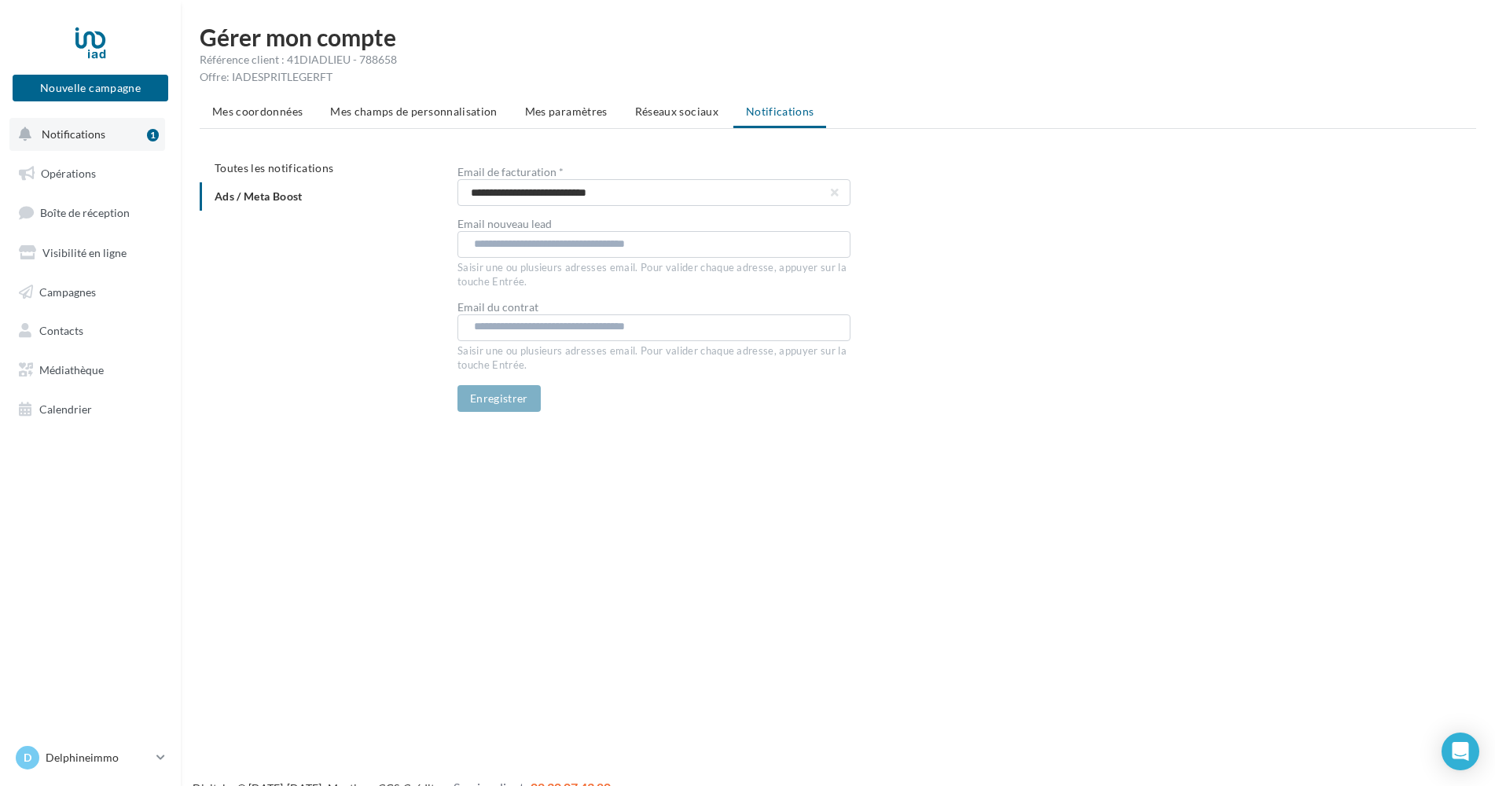
click at [87, 132] on span "Notifications" at bounding box center [74, 133] width 64 height 13
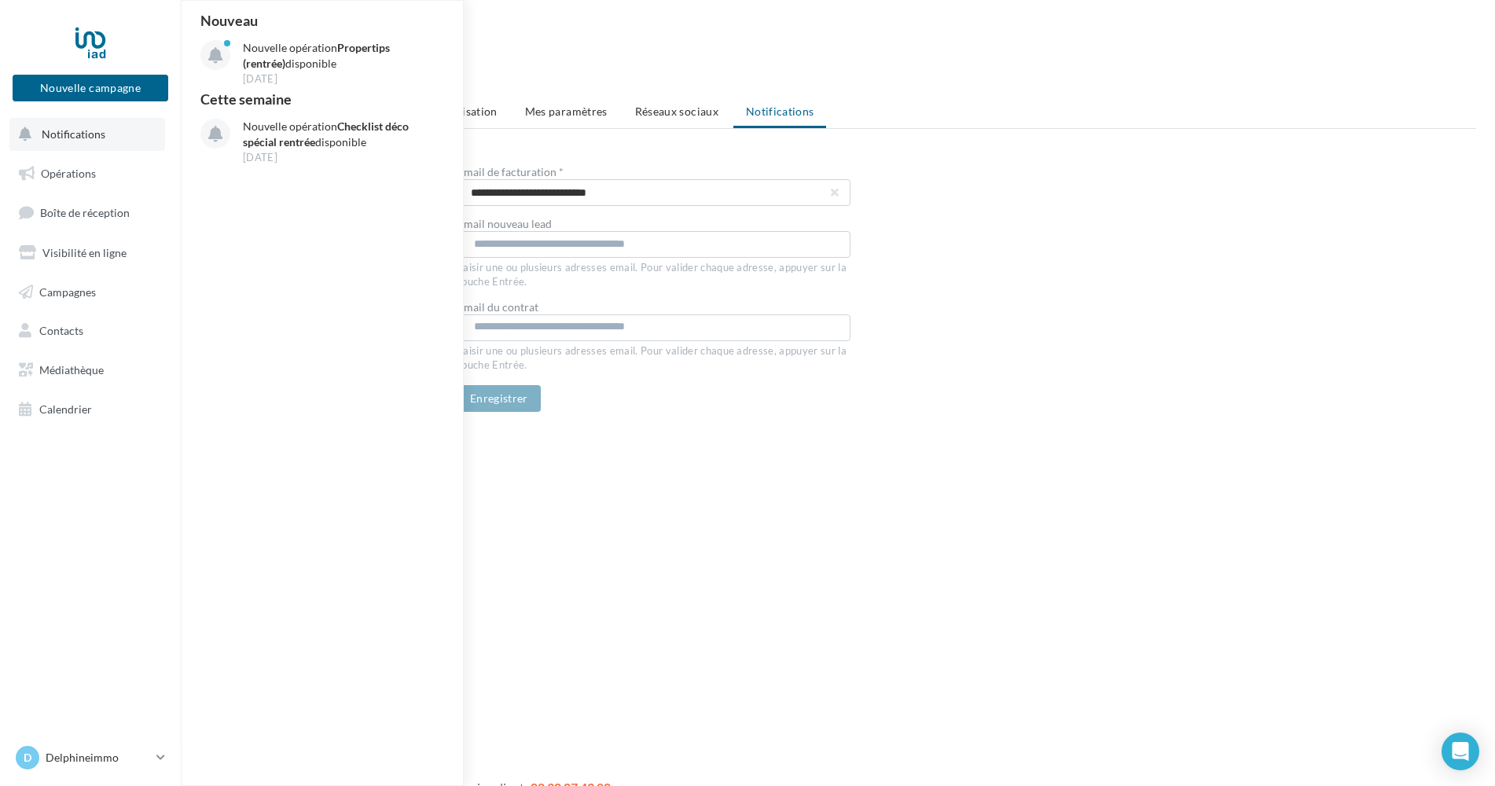
click at [99, 131] on span "Notifications" at bounding box center [74, 133] width 64 height 13
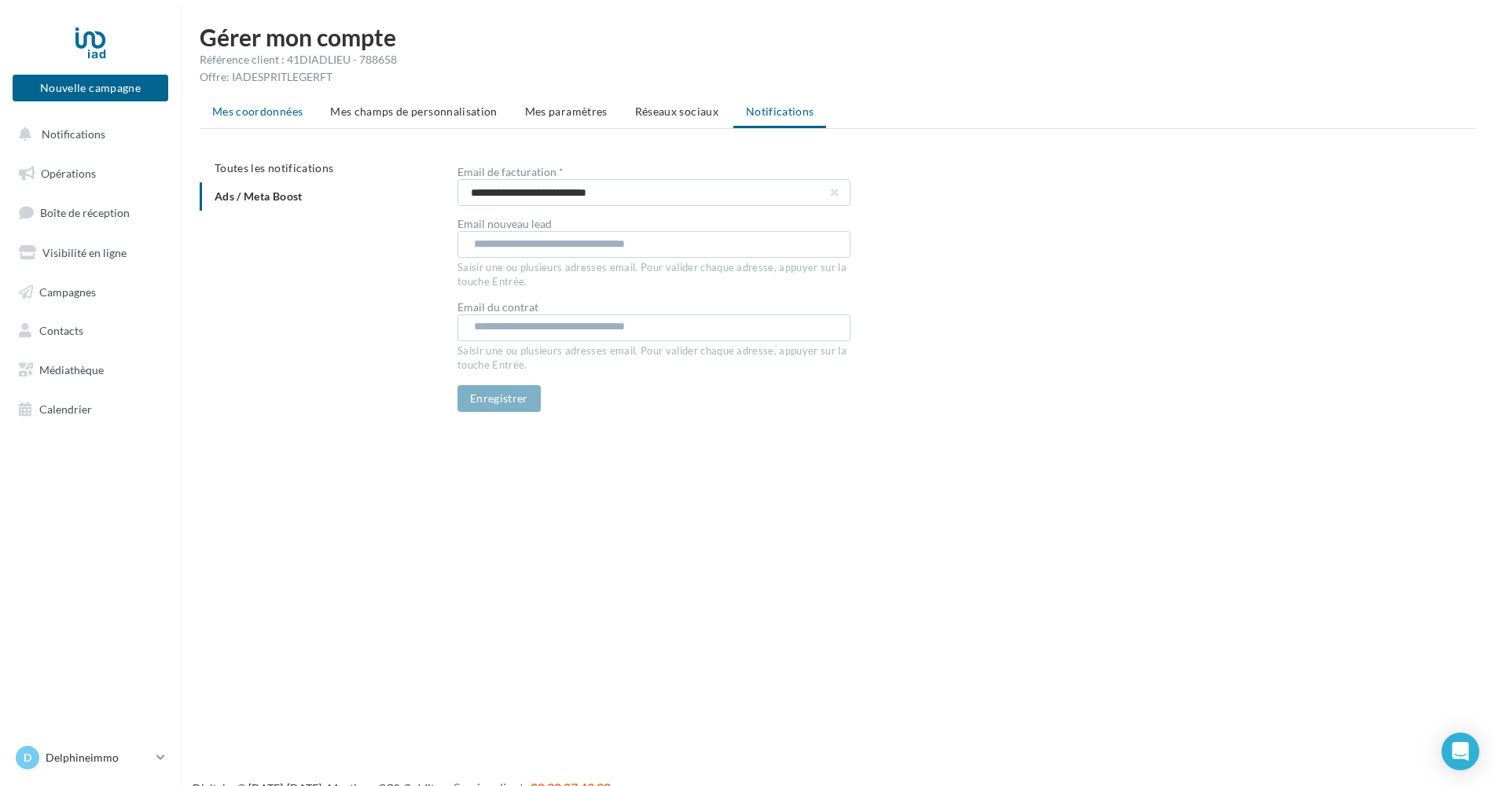
click at [258, 106] on span "Mes coordonnées" at bounding box center [257, 111] width 90 height 13
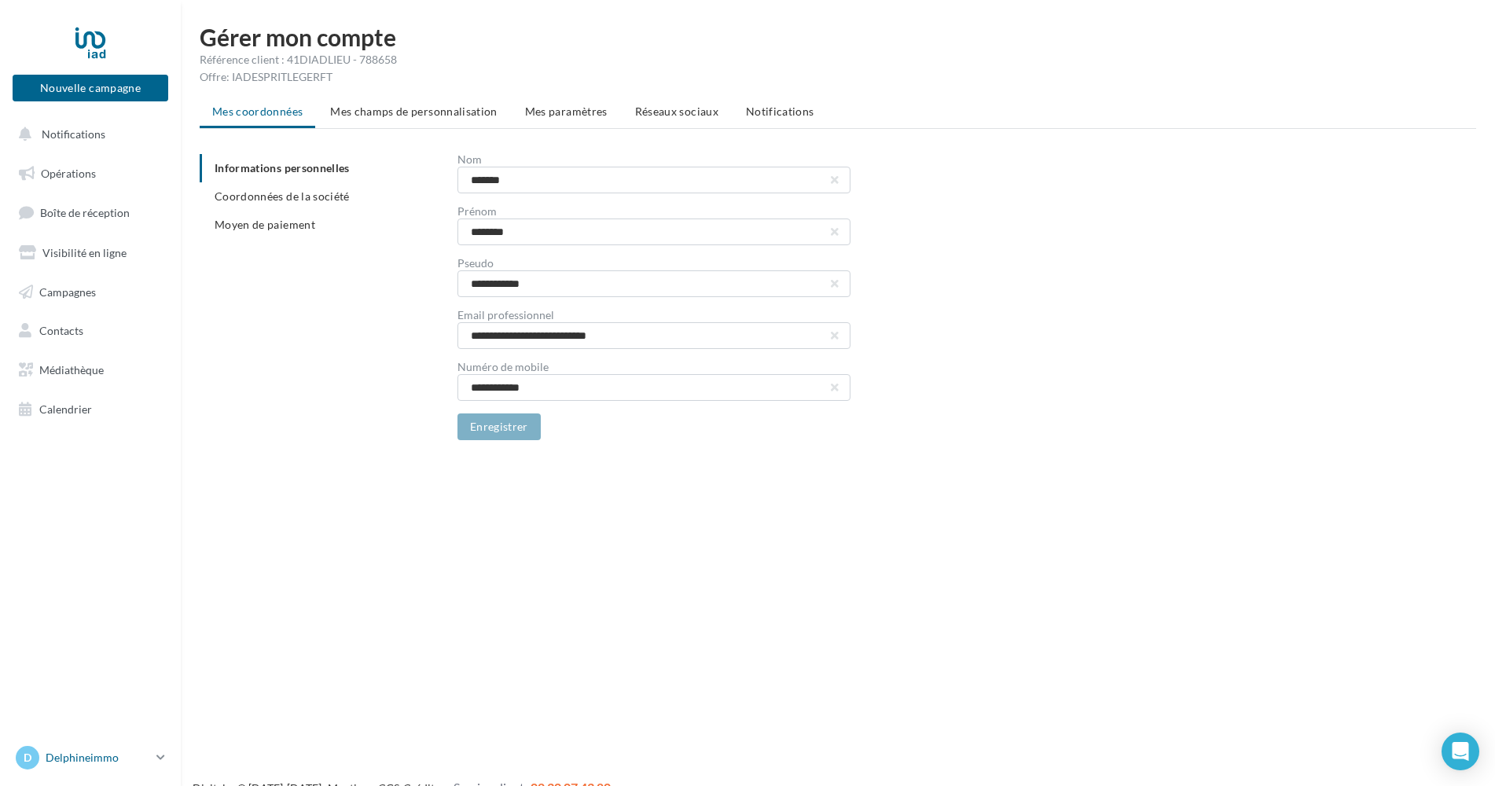
click at [95, 751] on p "Delphineimmo" at bounding box center [98, 758] width 105 height 16
click at [262, 469] on div "Nouvelle campagne Nouvelle campagne Notifications Opérations Boîte de réception…" at bounding box center [747, 418] width 1495 height 786
click at [90, 182] on link "Opérations" at bounding box center [90, 173] width 162 height 33
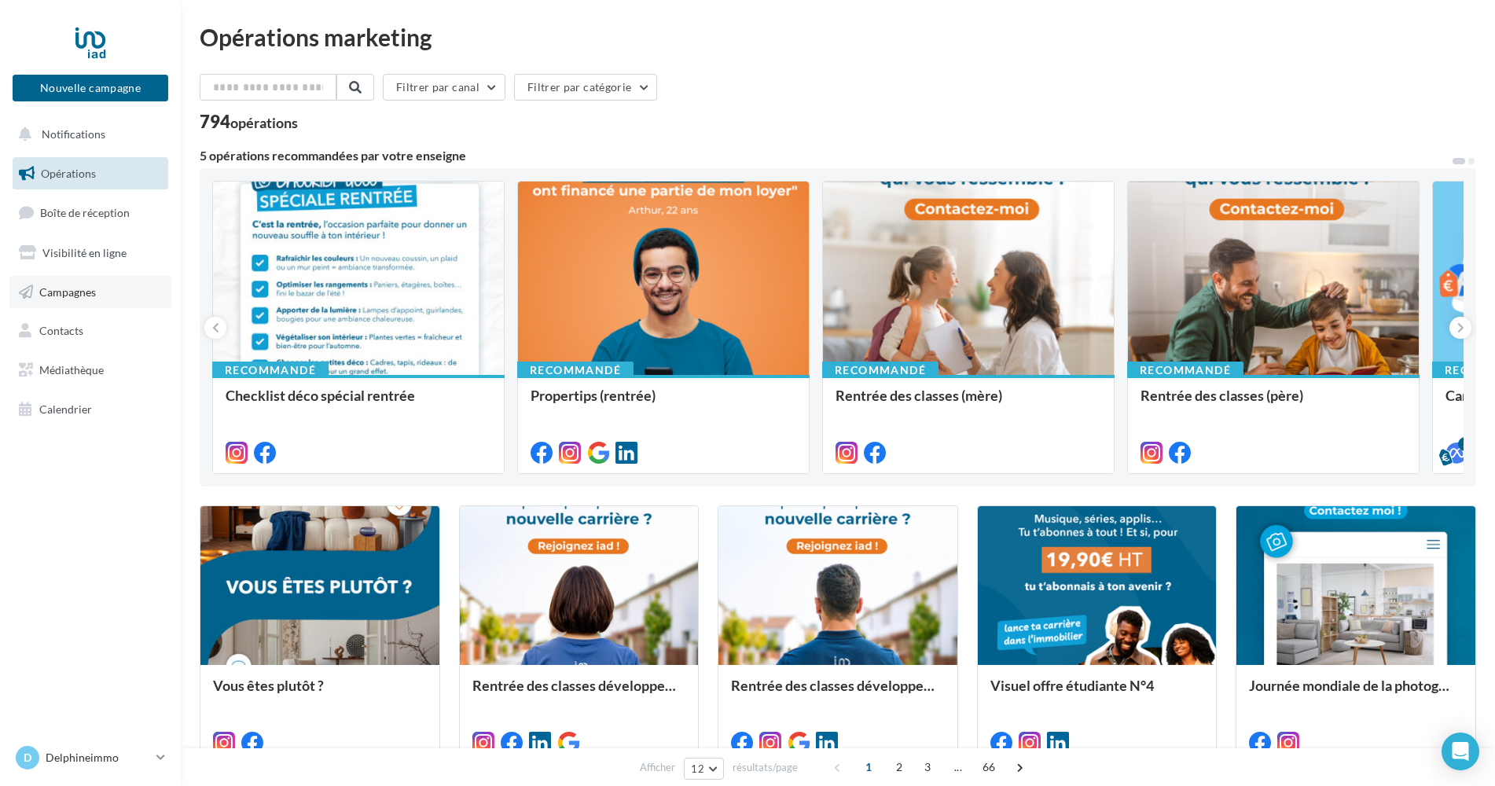
click at [50, 305] on link "Campagnes" at bounding box center [90, 292] width 162 height 33
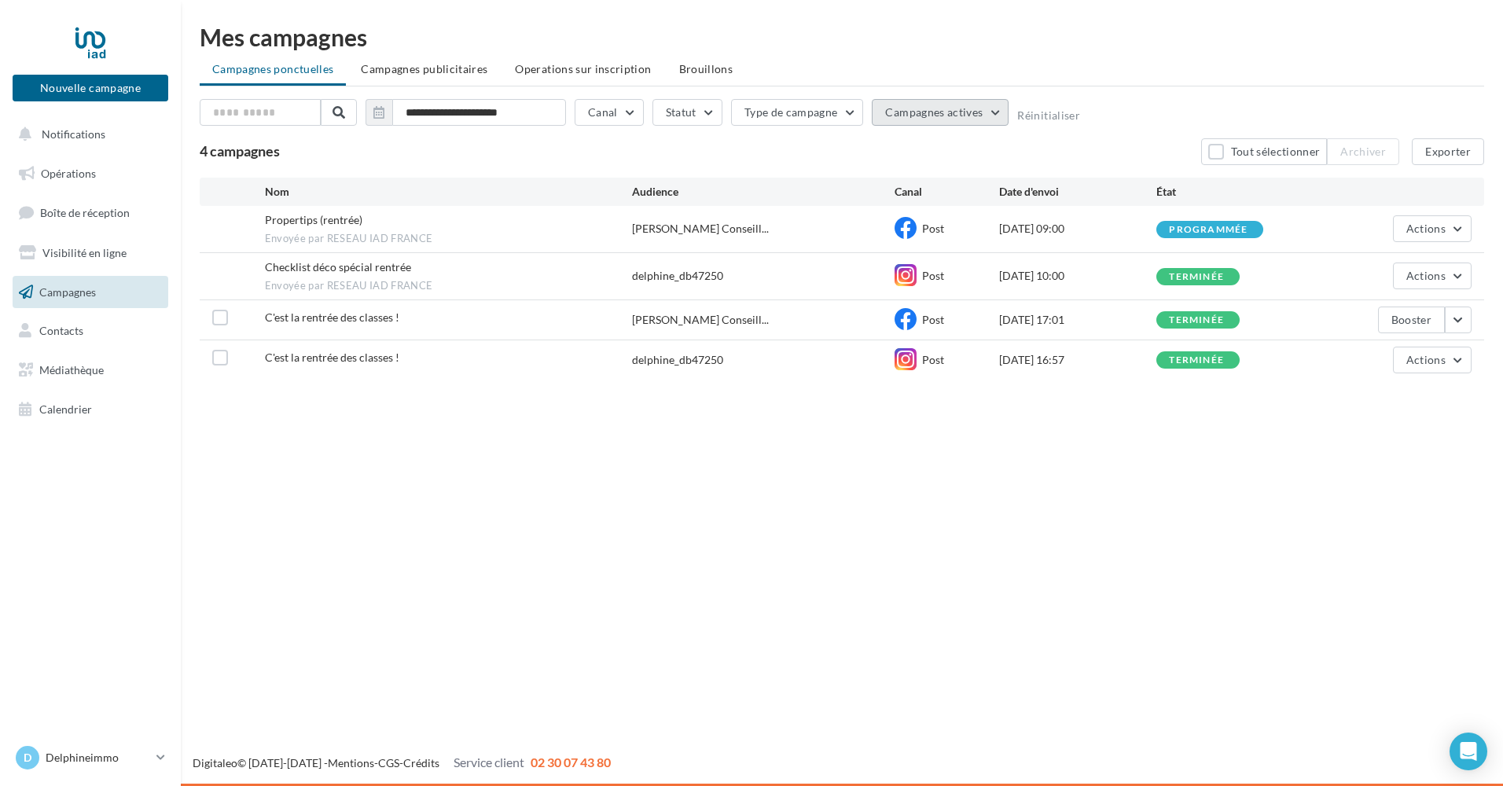
click at [930, 113] on span "Campagnes actives" at bounding box center [933, 111] width 97 height 13
click at [845, 122] on button "Type de campagne" at bounding box center [797, 112] width 133 height 27
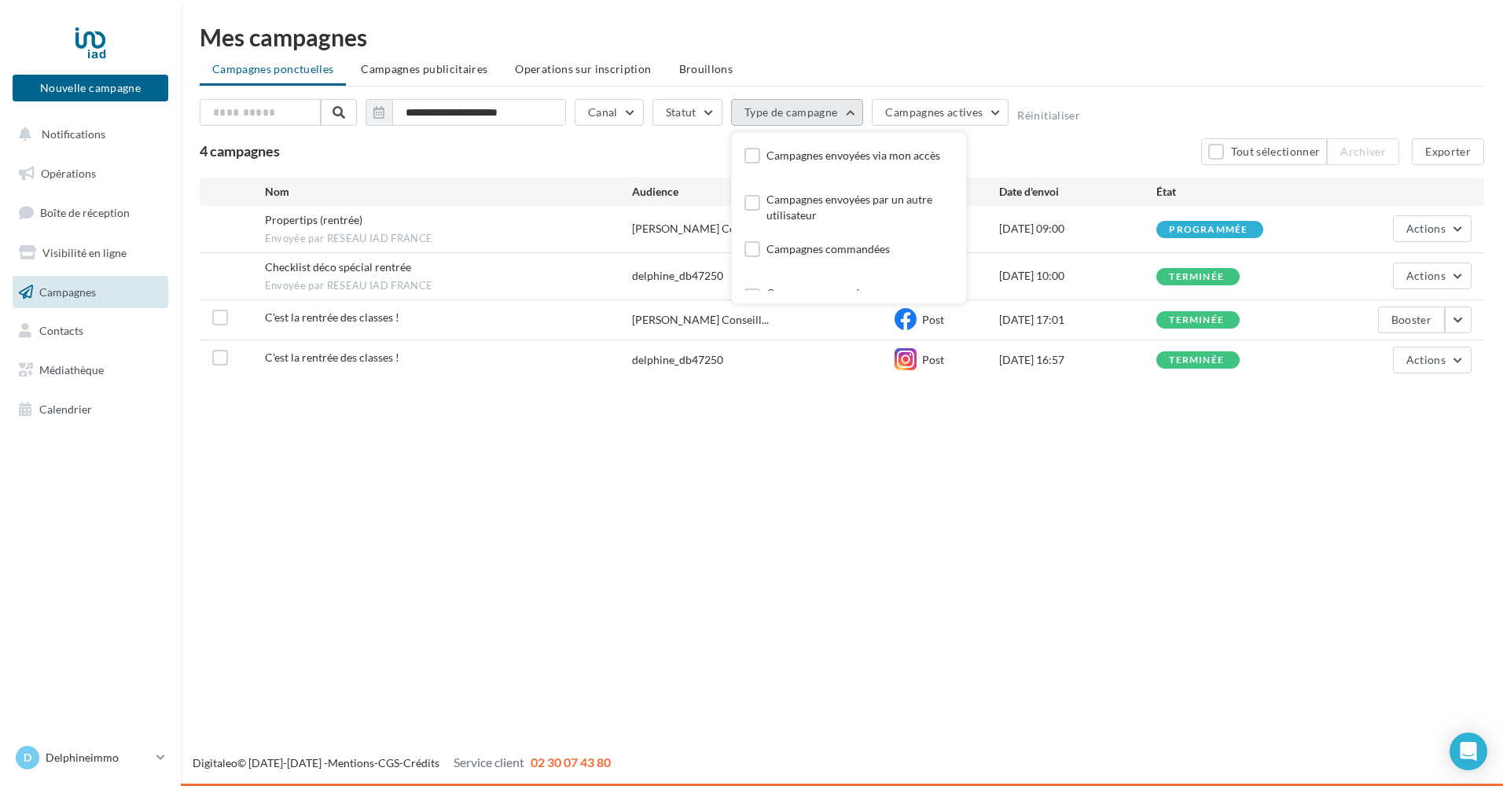
click at [845, 122] on button "Type de campagne" at bounding box center [797, 112] width 133 height 27
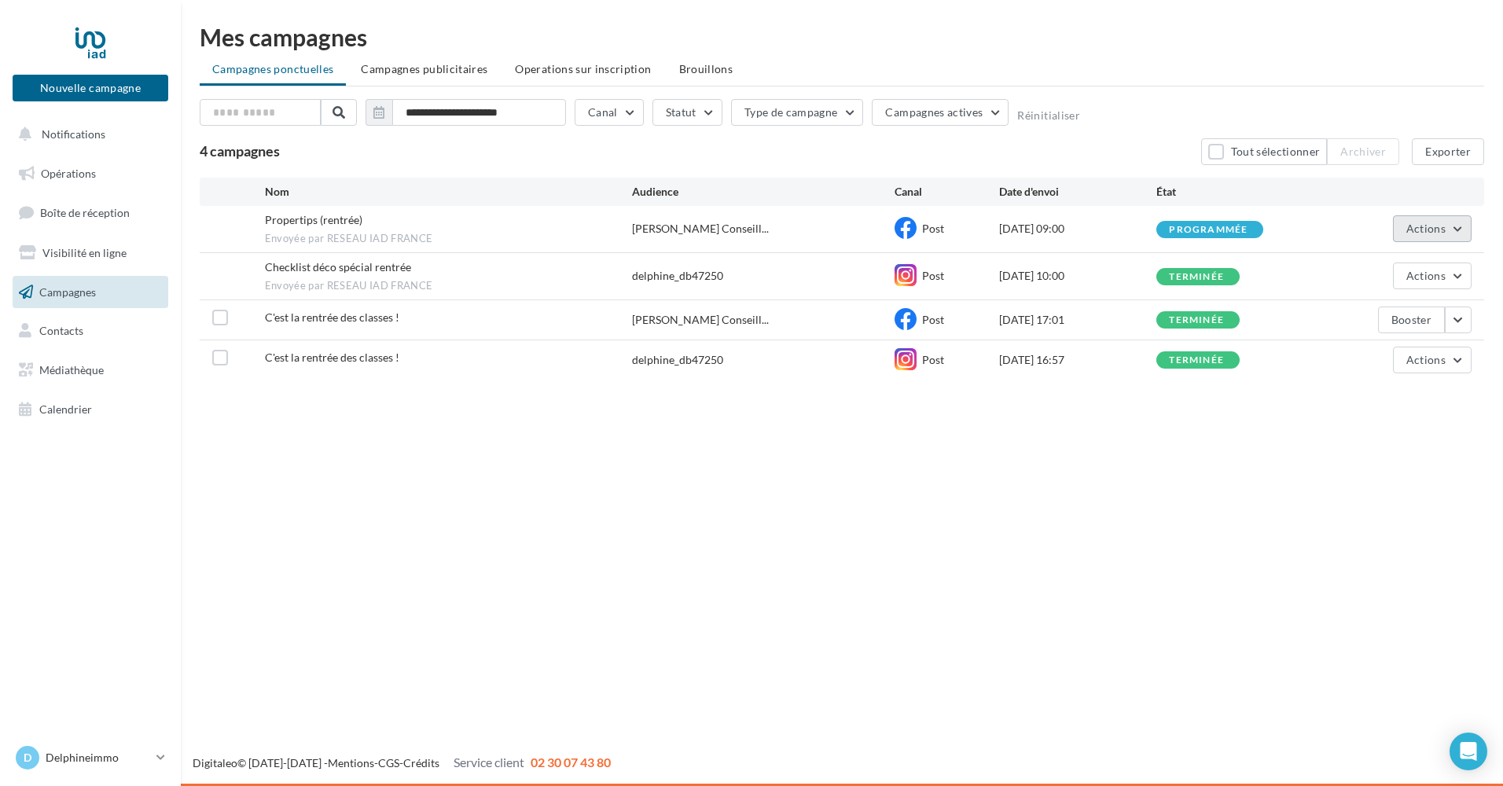
click at [1458, 226] on button "Actions" at bounding box center [1432, 228] width 79 height 27
click at [1400, 473] on div "Nouvelle campagne Nouvelle campagne Notifications Opérations Boîte de réception…" at bounding box center [751, 393] width 1503 height 786
click at [1459, 270] on button "Actions" at bounding box center [1432, 275] width 79 height 27
click at [1406, 309] on button "Voir les résultats" at bounding box center [1392, 312] width 157 height 41
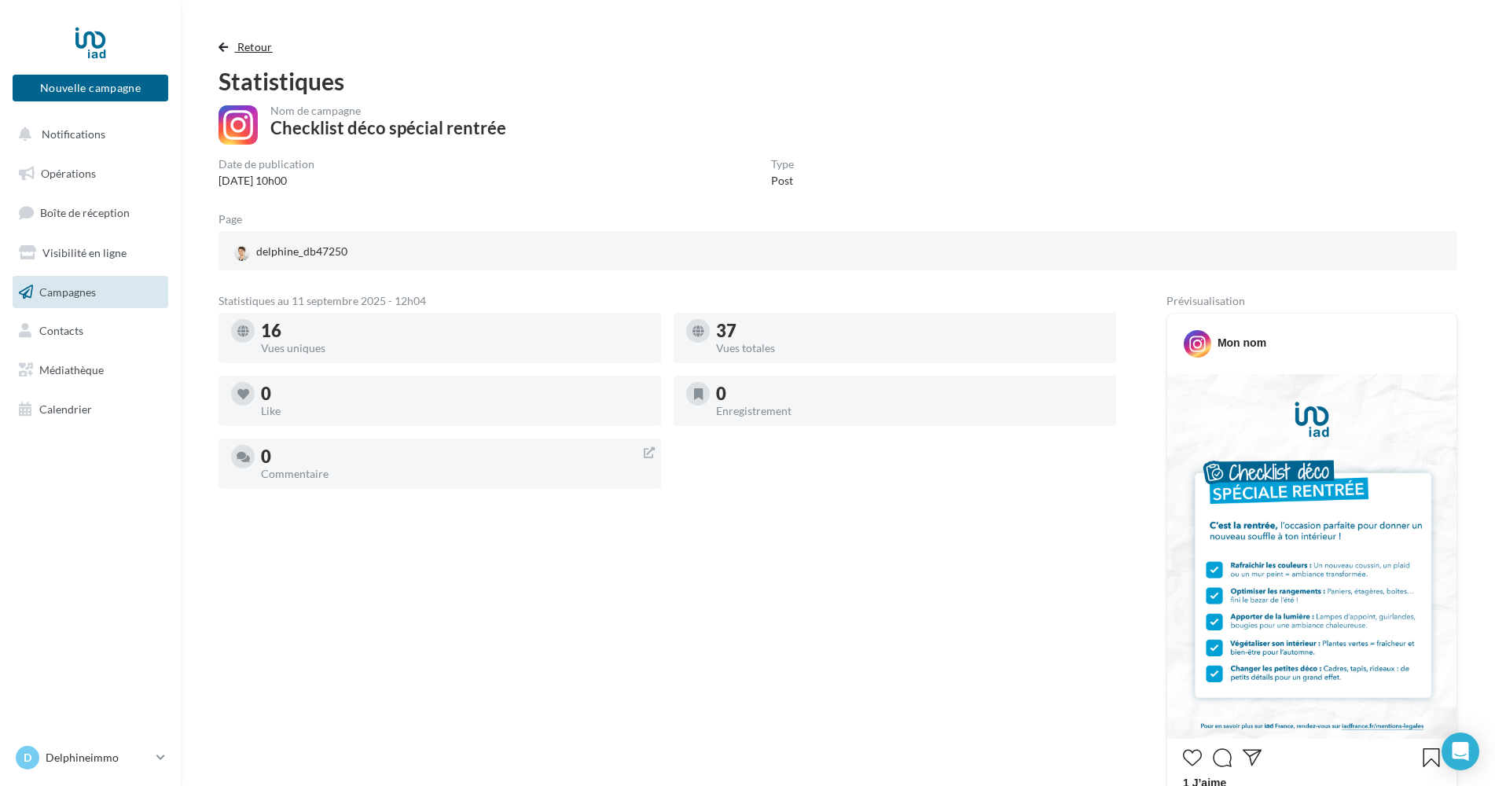
click at [222, 46] on span "button" at bounding box center [222, 47] width 9 height 11
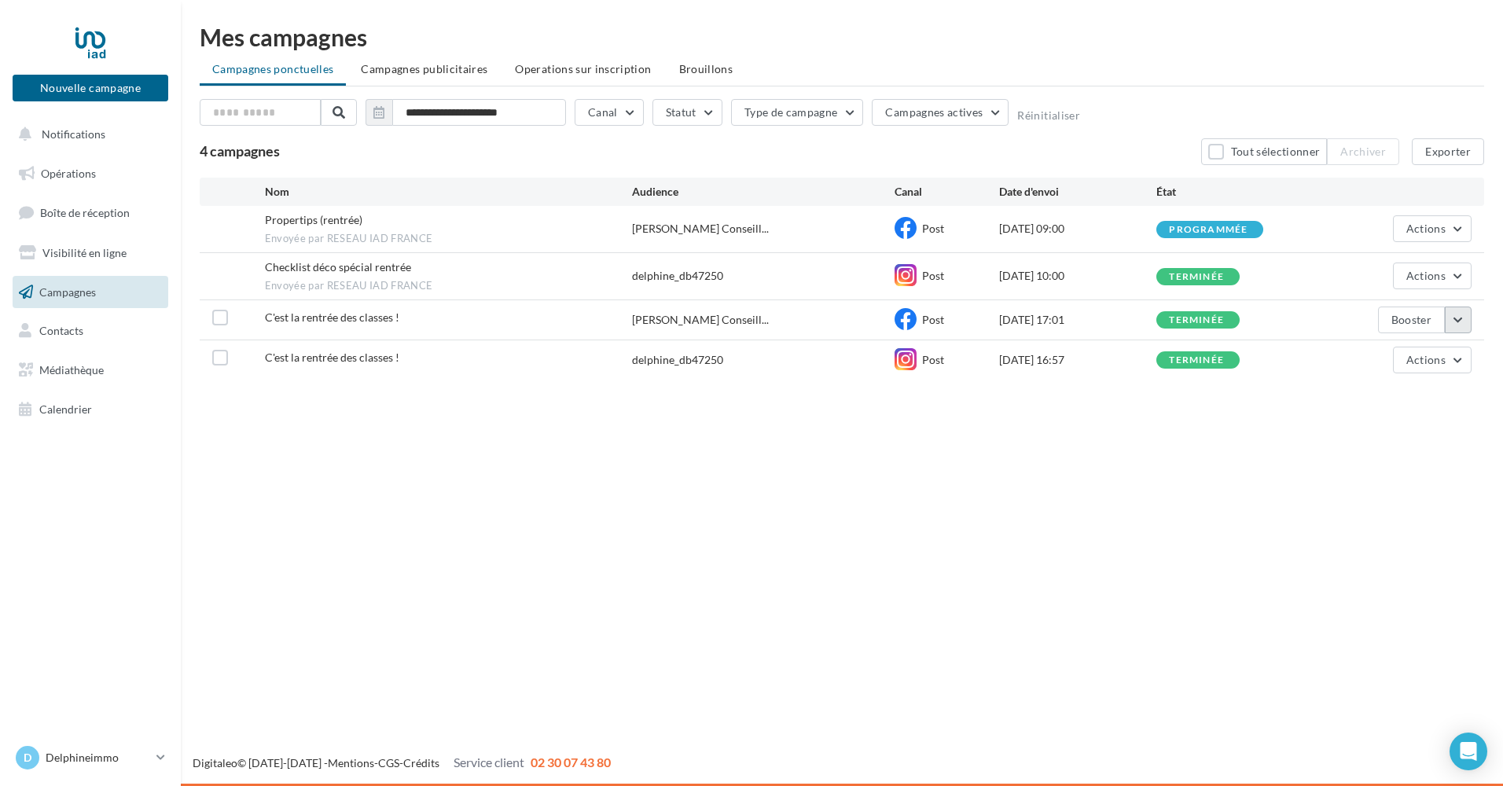
click at [1459, 325] on button "button" at bounding box center [1457, 319] width 27 height 27
click at [1408, 362] on button "Voir les résultats" at bounding box center [1392, 356] width 157 height 41
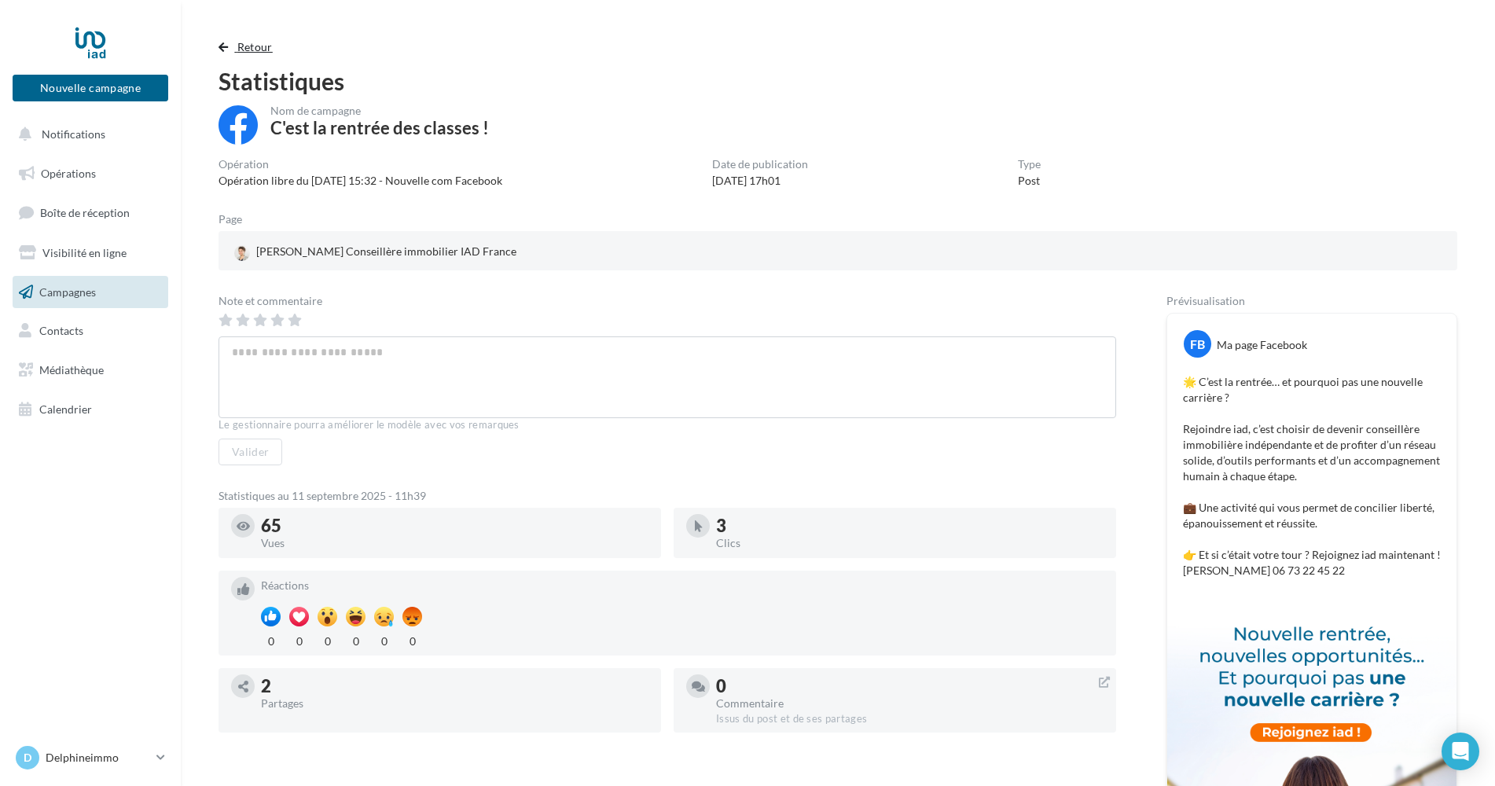
click at [227, 50] on span "button" at bounding box center [222, 47] width 9 height 11
